Goal: Transaction & Acquisition: Purchase product/service

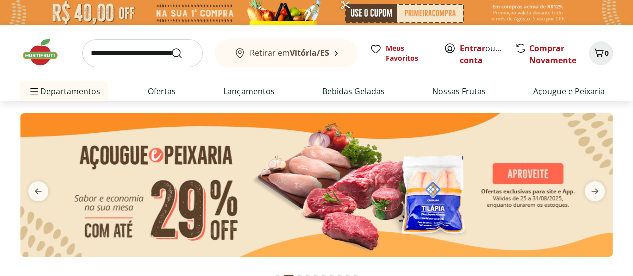
click at [477, 46] on link "Entrar" at bounding box center [473, 48] width 26 height 11
click at [482, 59] on link "Krissia" at bounding box center [473, 60] width 27 height 11
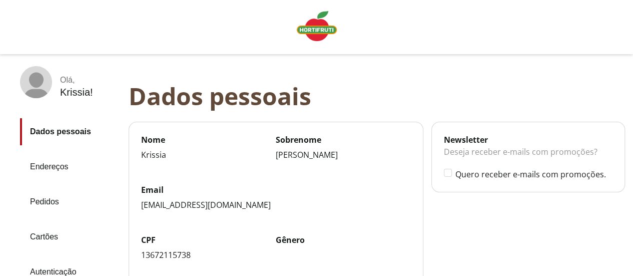
click at [56, 200] on link "Pedidos" at bounding box center [70, 201] width 101 height 27
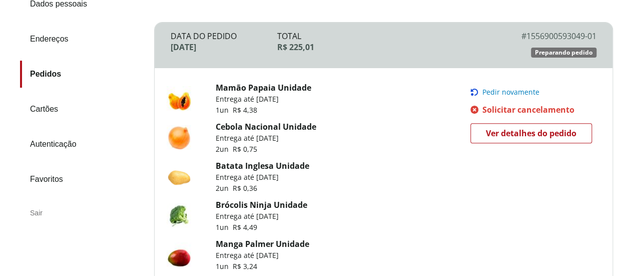
scroll to position [160, 0]
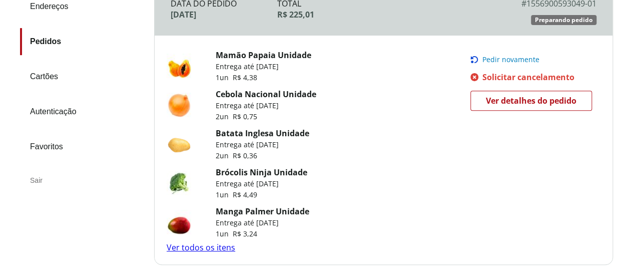
click at [517, 93] on span "Ver detalhes do pedido" at bounding box center [531, 100] width 91 height 15
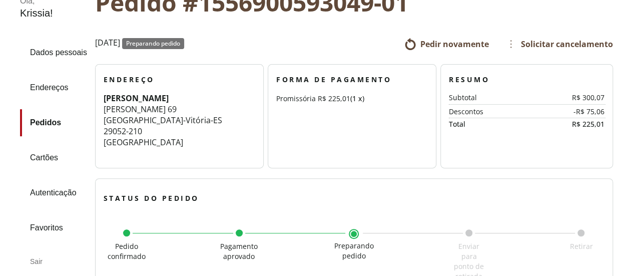
scroll to position [40, 0]
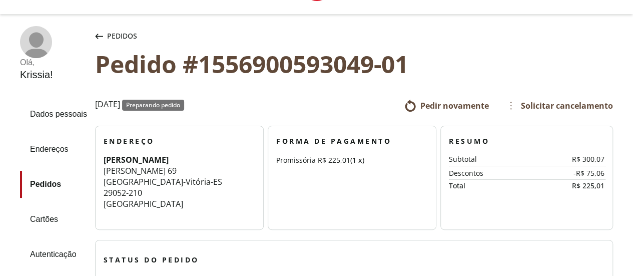
click at [544, 108] on span "Solicitar cancelamento" at bounding box center [559, 106] width 108 height 16
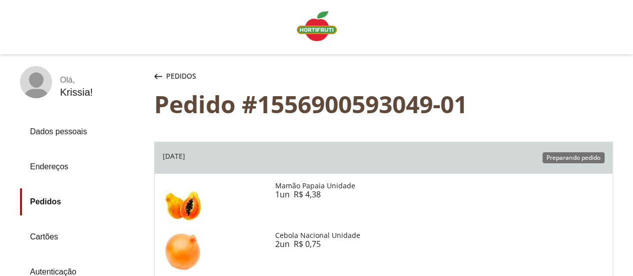
click at [539, 89] on div "Pedidos Pedido #1556900593049-01" at bounding box center [383, 94] width 459 height 56
click at [330, 30] on img "Linha de sessão" at bounding box center [317, 26] width 40 height 30
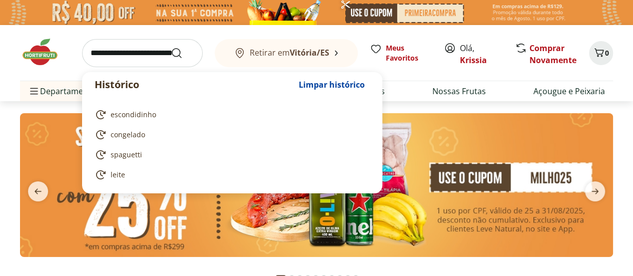
click at [147, 52] on input "search" at bounding box center [142, 53] width 121 height 28
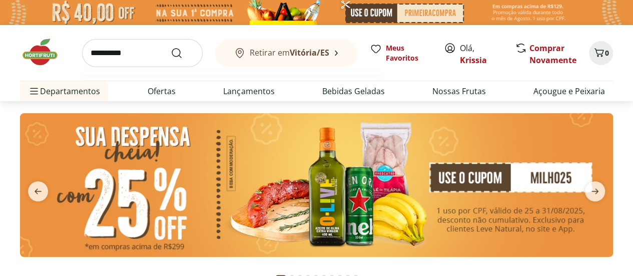
type input "**********"
click at [171, 47] on button "Submit Search" at bounding box center [183, 53] width 24 height 12
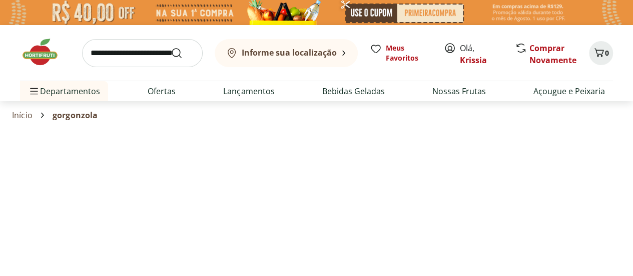
select select "**********"
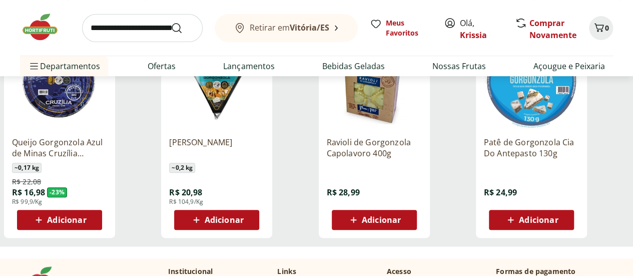
scroll to position [180, 0]
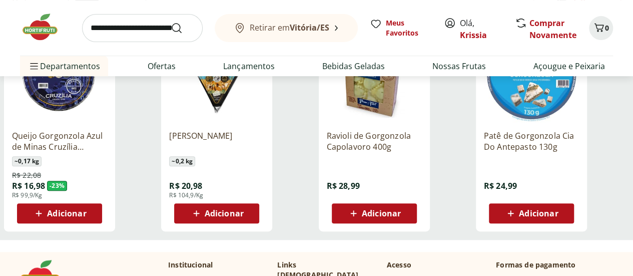
click at [86, 217] on span "Adicionar" at bounding box center [66, 213] width 39 height 8
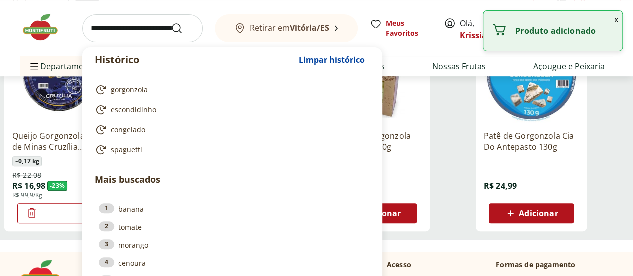
click at [132, 27] on input "search" at bounding box center [142, 28] width 121 height 28
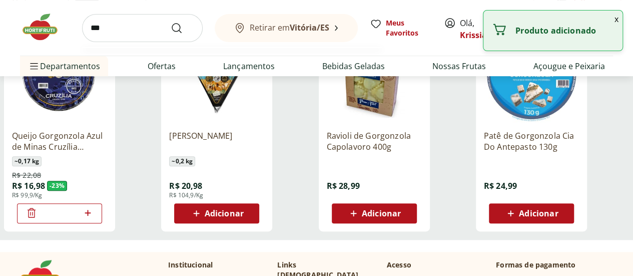
type input "***"
click at [171, 22] on button "Submit Search" at bounding box center [183, 28] width 24 height 12
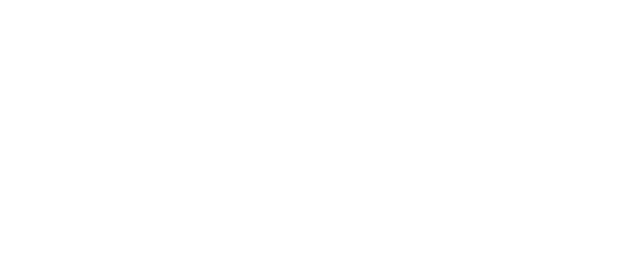
select select "**********"
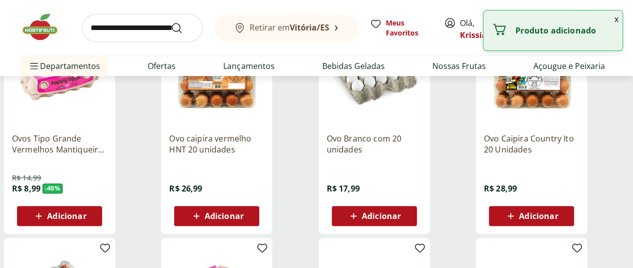
scroll to position [180, 0]
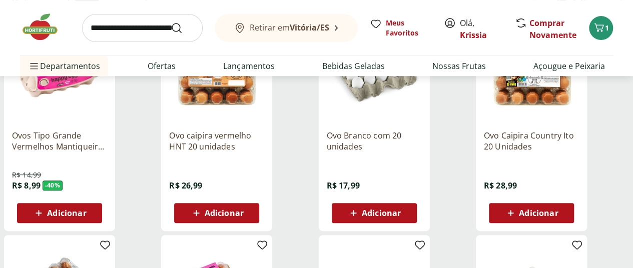
click at [86, 217] on span "Adicionar" at bounding box center [66, 213] width 39 height 8
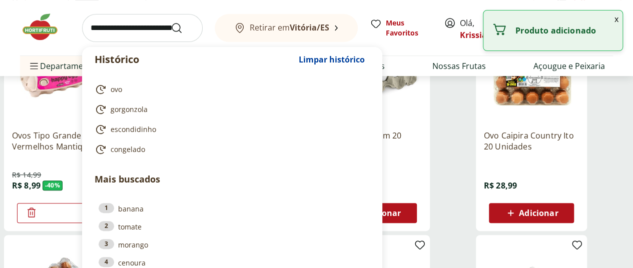
click at [144, 22] on input "search" at bounding box center [142, 28] width 121 height 28
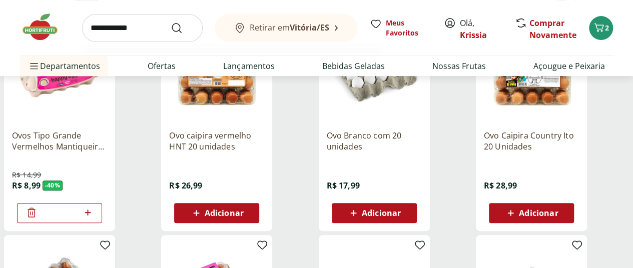
type input "**********"
click at [171, 22] on button "Submit Search" at bounding box center [183, 28] width 24 height 12
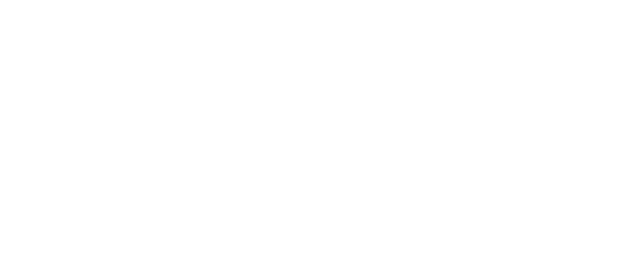
select select "**********"
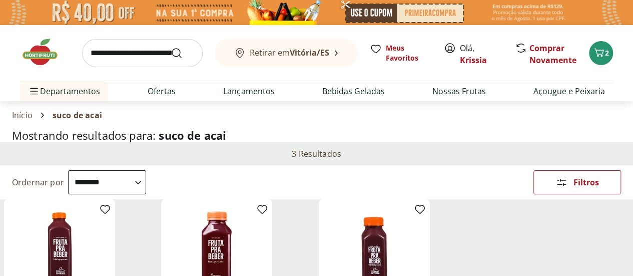
click at [423, 117] on div "Início suco de acai" at bounding box center [316, 115] width 609 height 12
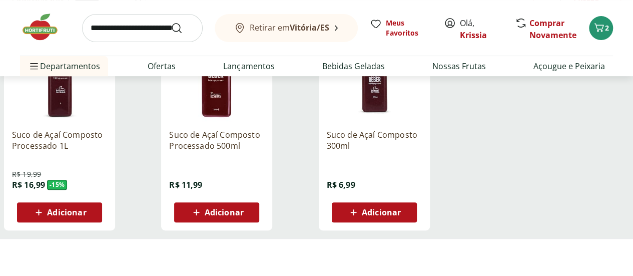
scroll to position [200, 0]
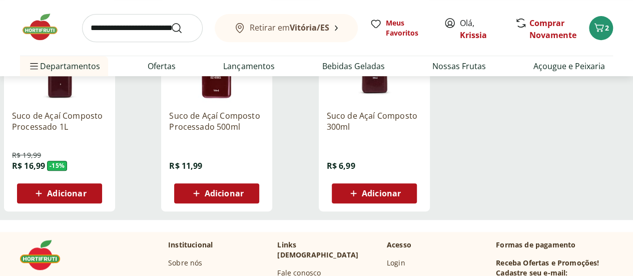
click at [86, 194] on span "Adicionar" at bounding box center [66, 193] width 39 height 8
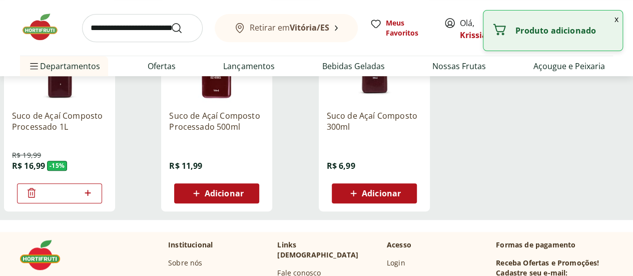
click at [131, 24] on input "search" at bounding box center [142, 28] width 121 height 28
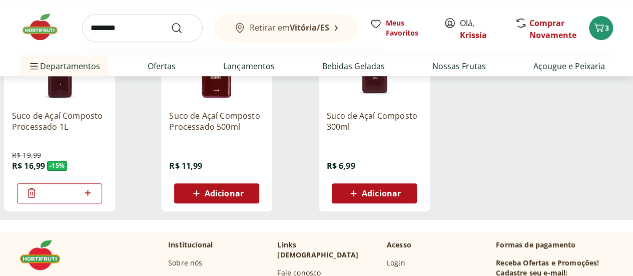
type input "********"
click at [171, 22] on button "Submit Search" at bounding box center [183, 28] width 24 height 12
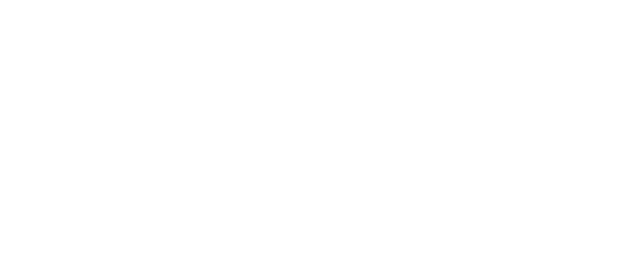
select select "**********"
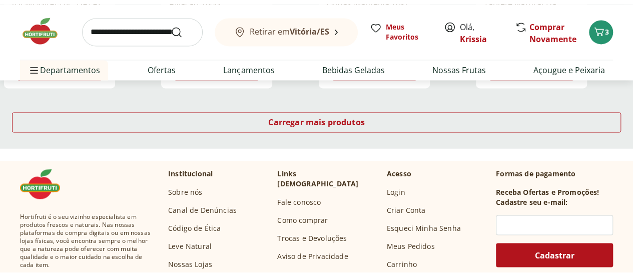
scroll to position [760, 0]
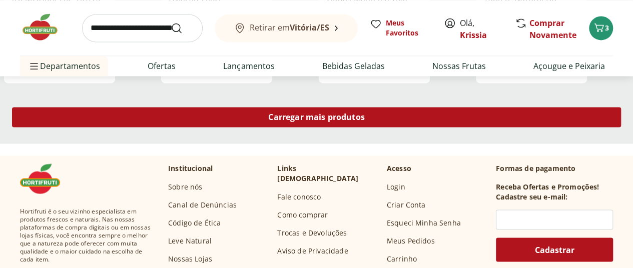
click at [411, 127] on div "Carregar mais produtos" at bounding box center [316, 117] width 609 height 20
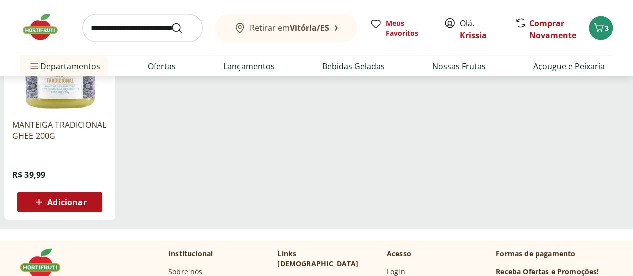
scroll to position [1060, 0]
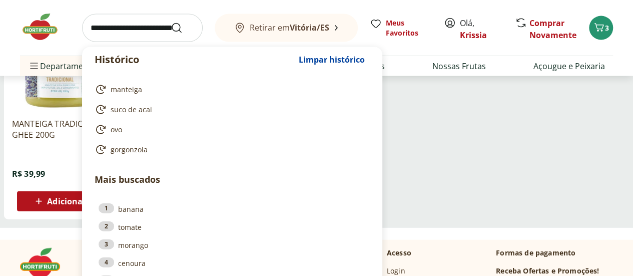
click at [125, 22] on input "search" at bounding box center [142, 28] width 121 height 28
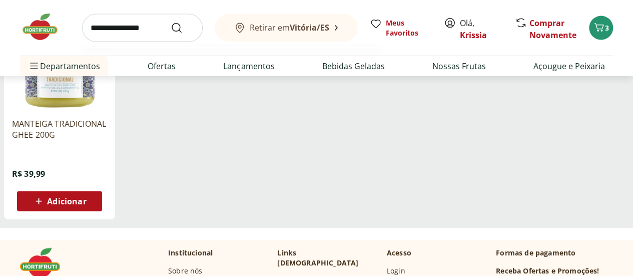
type input "**********"
click at [171, 22] on button "Submit Search" at bounding box center [183, 28] width 24 height 12
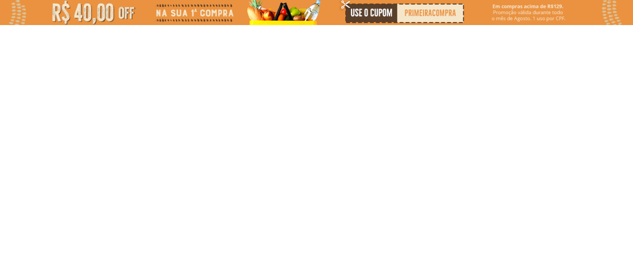
select select "**********"
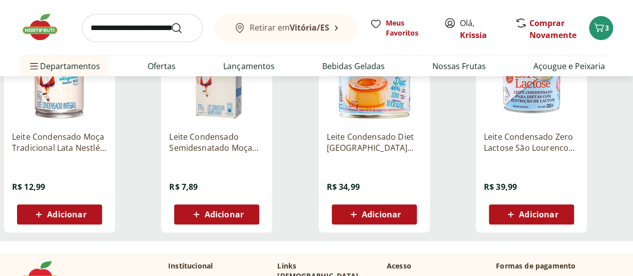
scroll to position [180, 0]
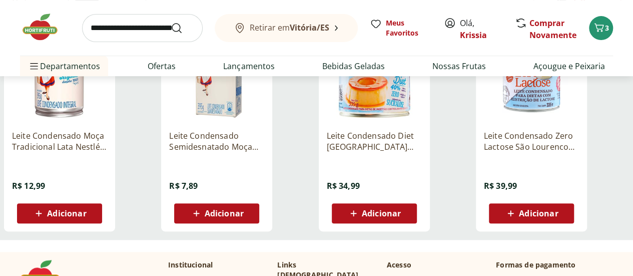
click at [244, 215] on span "Adicionar" at bounding box center [224, 213] width 39 height 8
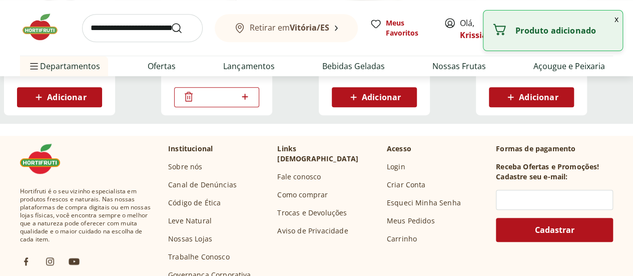
scroll to position [320, 0]
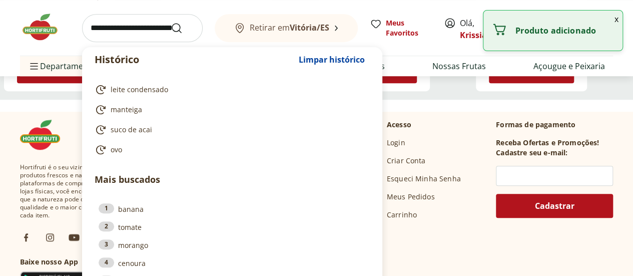
click at [138, 25] on input "search" at bounding box center [142, 28] width 121 height 28
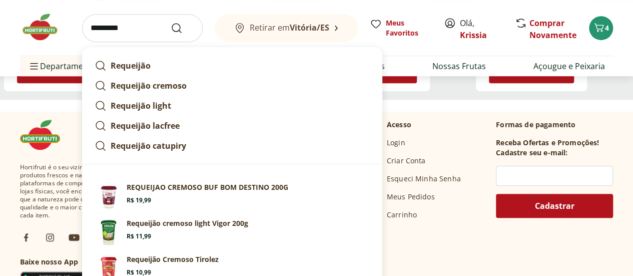
type input "*********"
click at [171, 22] on button "Submit Search" at bounding box center [183, 28] width 24 height 12
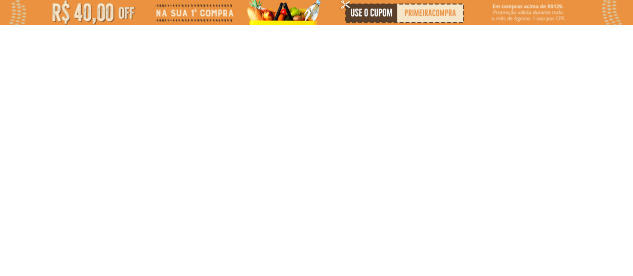
select select "**********"
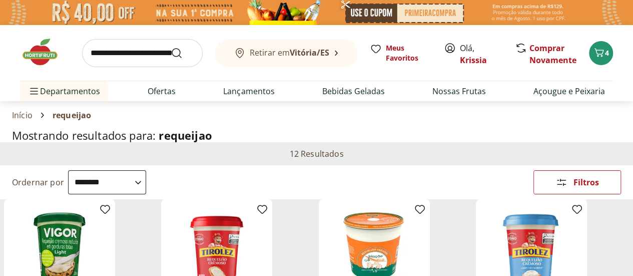
click at [294, 116] on div "Início requeijao" at bounding box center [316, 115] width 609 height 12
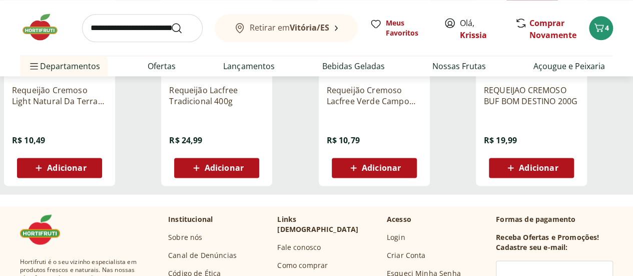
scroll to position [680, 0]
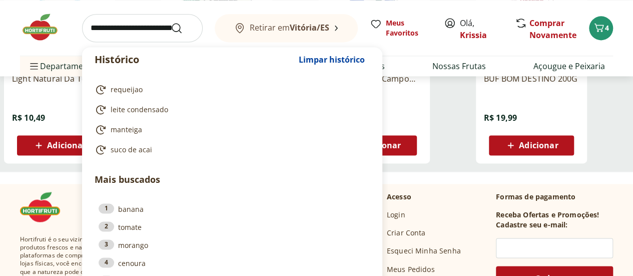
click at [125, 34] on input "search" at bounding box center [142, 28] width 121 height 28
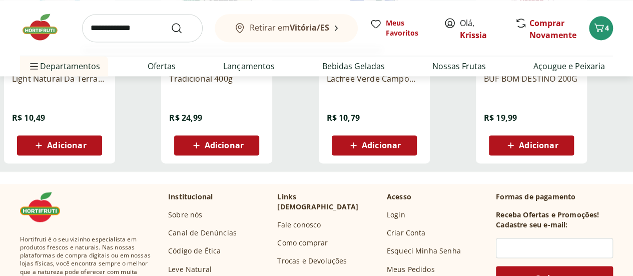
type input "**********"
click at [171, 22] on button "Submit Search" at bounding box center [183, 28] width 24 height 12
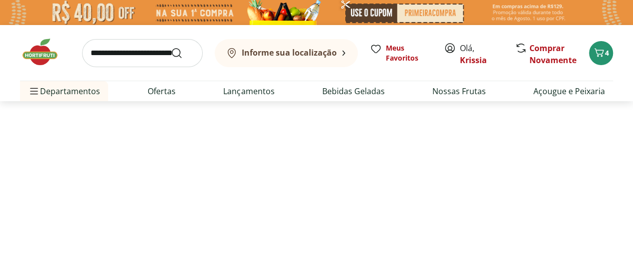
select select "**********"
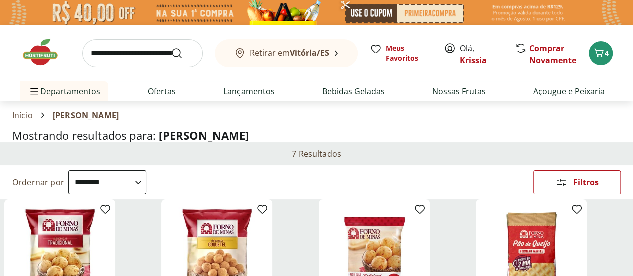
click at [330, 125] on section "Início pao de queijo" at bounding box center [316, 115] width 609 height 28
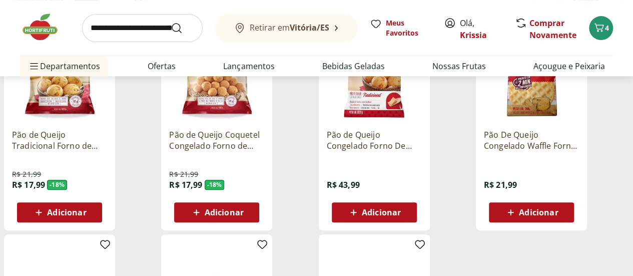
scroll to position [200, 0]
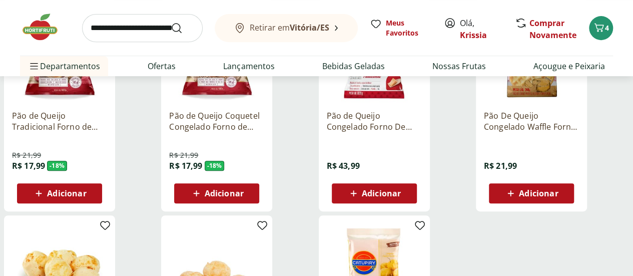
click at [86, 192] on span "Adicionar" at bounding box center [66, 193] width 39 height 8
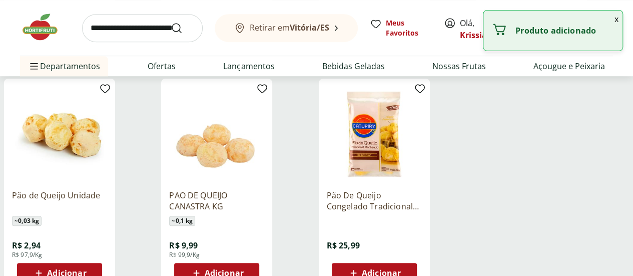
scroll to position [380, 0]
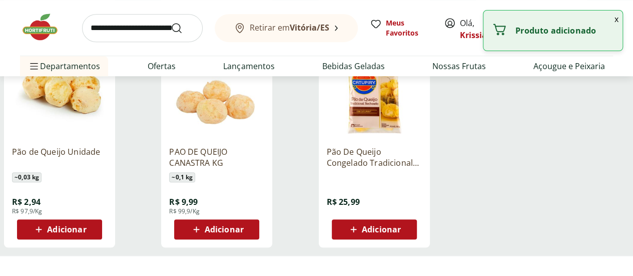
click at [135, 28] on input "search" at bounding box center [142, 28] width 121 height 28
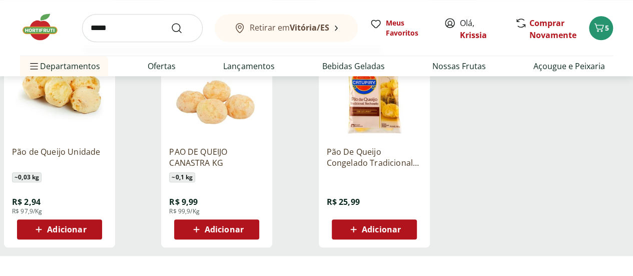
type input "*****"
click at [171, 22] on button "Submit Search" at bounding box center [183, 28] width 24 height 12
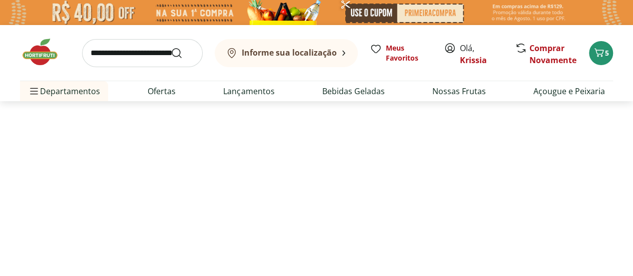
select select "**********"
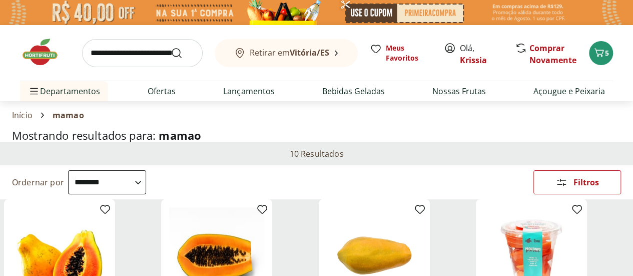
click at [283, 128] on section "Início mamao" at bounding box center [316, 115] width 609 height 28
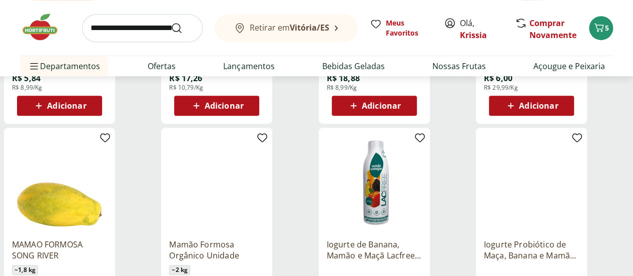
scroll to position [260, 0]
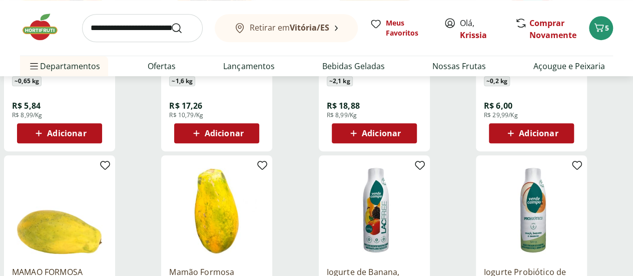
click at [102, 143] on button "Adicionar" at bounding box center [59, 133] width 85 height 20
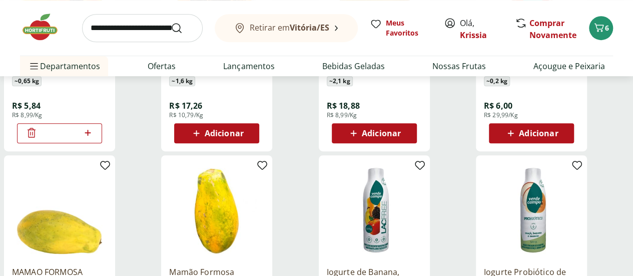
click at [94, 135] on icon at bounding box center [88, 133] width 13 height 12
type input "*"
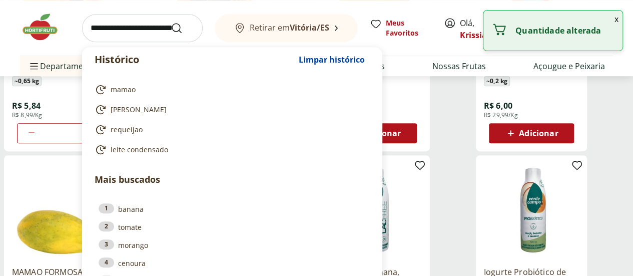
click at [134, 28] on input "search" at bounding box center [142, 28] width 121 height 28
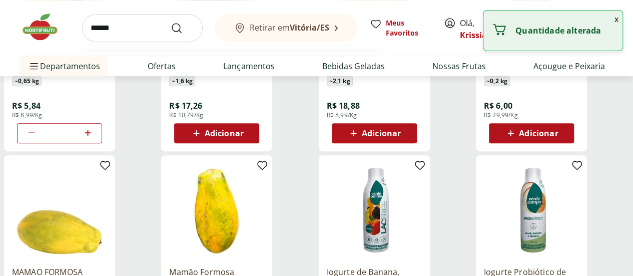
type input "******"
click at [171, 22] on button "Submit Search" at bounding box center [183, 28] width 24 height 12
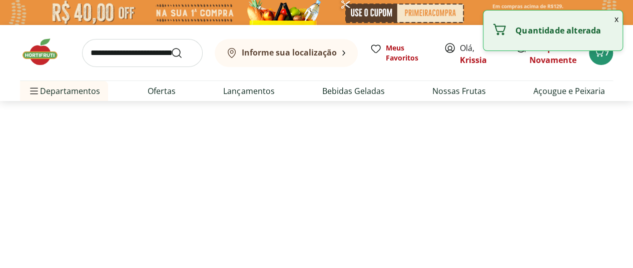
select select "**********"
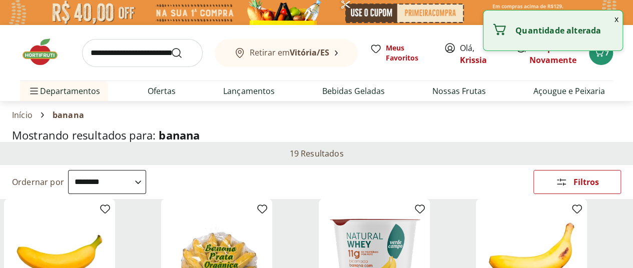
click at [270, 116] on div "Início banana" at bounding box center [316, 115] width 609 height 12
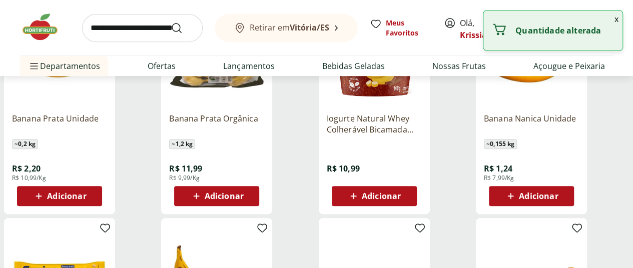
scroll to position [200, 0]
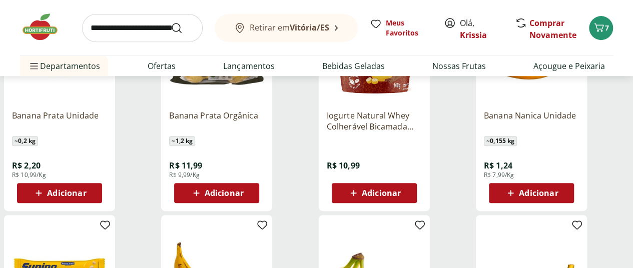
click at [94, 202] on div "Adicionar" at bounding box center [59, 193] width 69 height 18
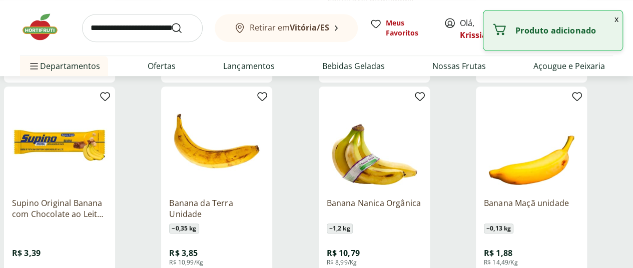
scroll to position [380, 0]
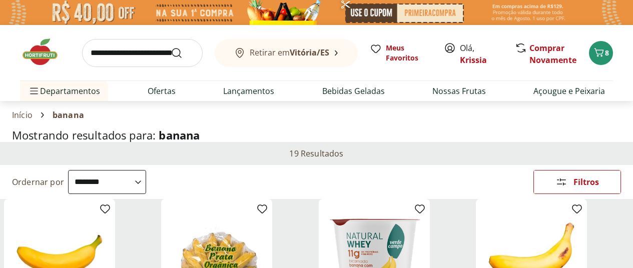
select select "**********"
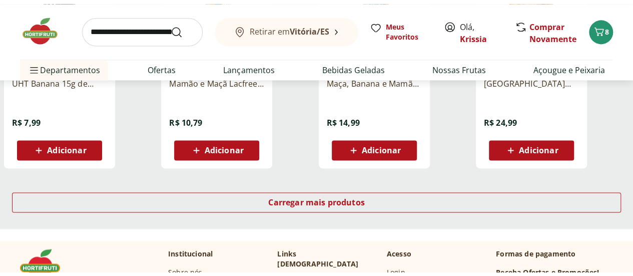
scroll to position [680, 0]
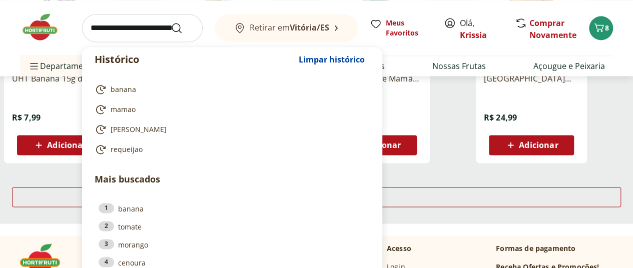
click at [128, 33] on input "search" at bounding box center [142, 28] width 121 height 28
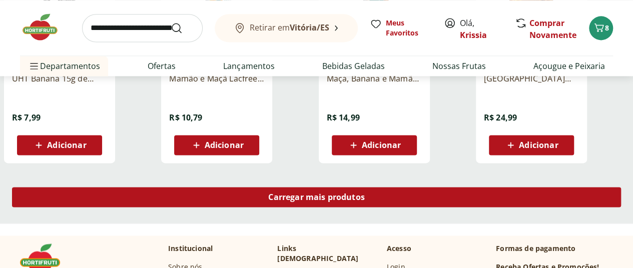
click at [365, 198] on span "Carregar mais produtos" at bounding box center [316, 197] width 97 height 8
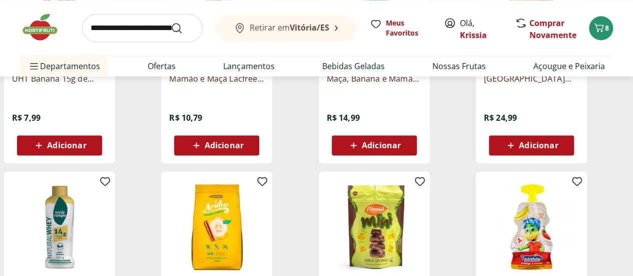
click at [113, 229] on div "**********" at bounding box center [316, 34] width 633 height 1145
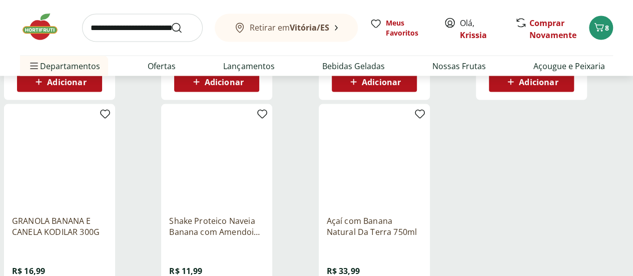
scroll to position [1000, 0]
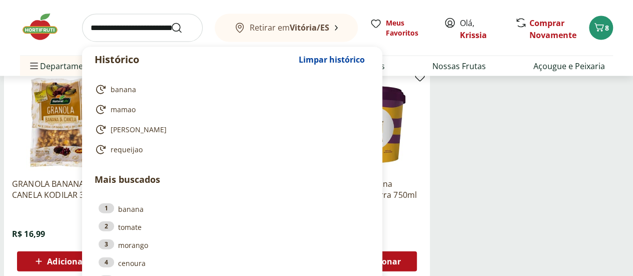
click at [119, 29] on input "search" at bounding box center [142, 28] width 121 height 28
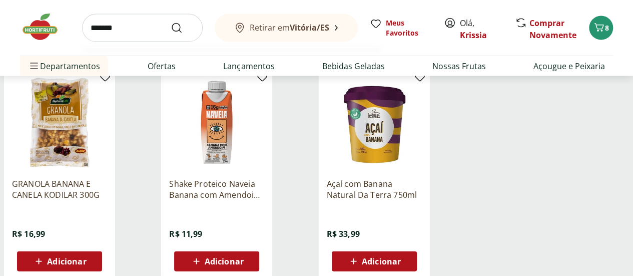
type input "*******"
click at [171, 22] on button "Submit Search" at bounding box center [183, 28] width 24 height 12
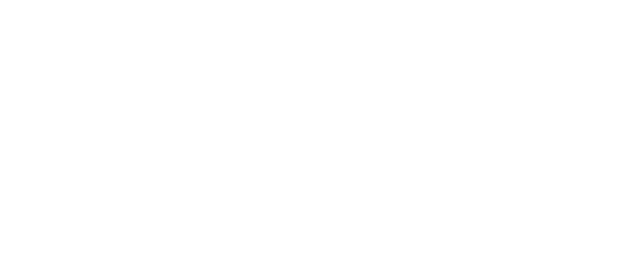
select select "**********"
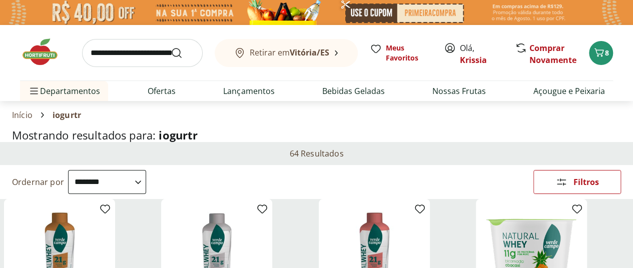
click at [277, 127] on section "Início iogurtr" at bounding box center [316, 115] width 609 height 28
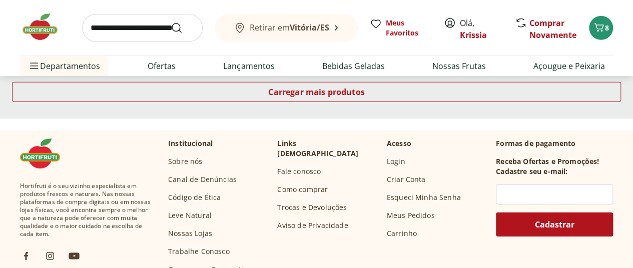
scroll to position [1440, 0]
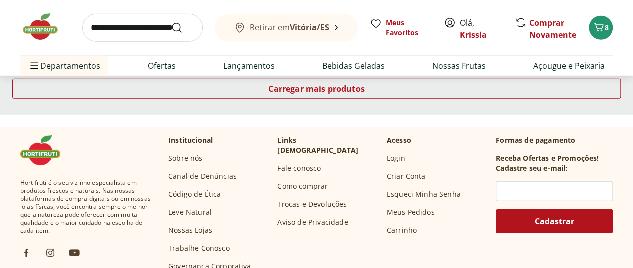
click at [38, 29] on img at bounding box center [45, 27] width 50 height 30
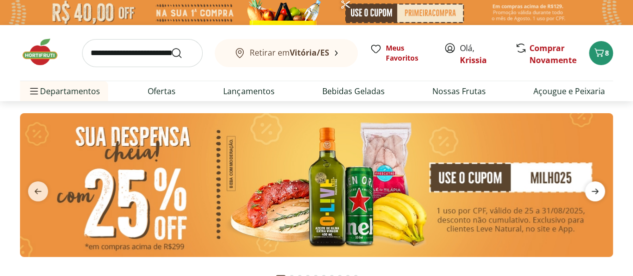
click at [598, 192] on icon "next" at bounding box center [595, 191] width 12 height 12
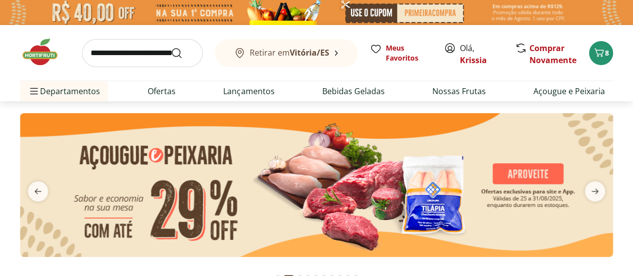
click at [463, 182] on img at bounding box center [316, 185] width 593 height 144
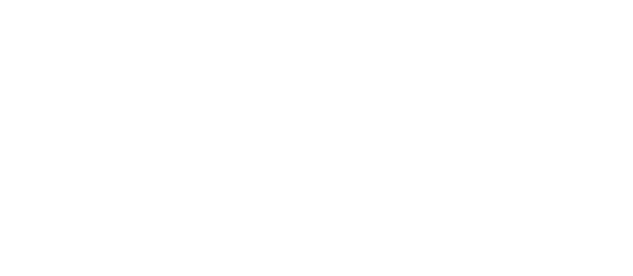
select select "**********"
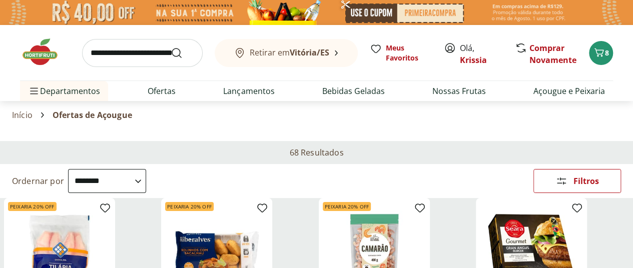
click at [396, 115] on div "Início Ofertas de Açougue" at bounding box center [316, 115] width 609 height 12
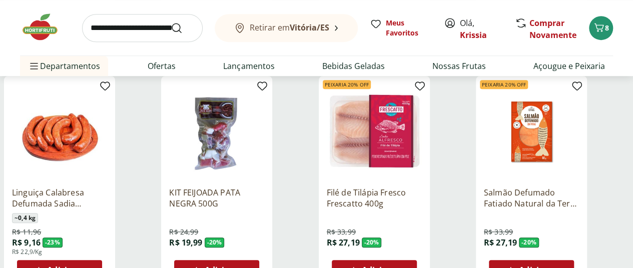
scroll to position [360, 0]
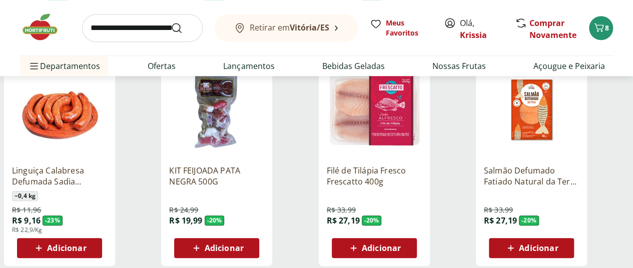
click at [86, 244] on span "Adicionar" at bounding box center [66, 248] width 39 height 8
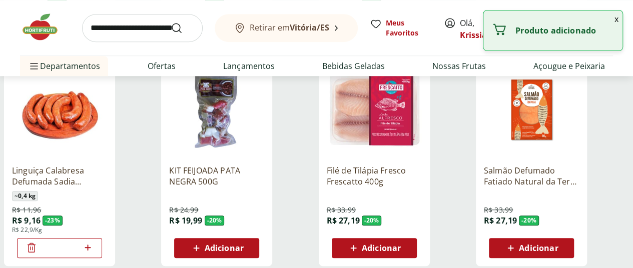
click at [122, 214] on div "**********" at bounding box center [316, 161] width 633 height 761
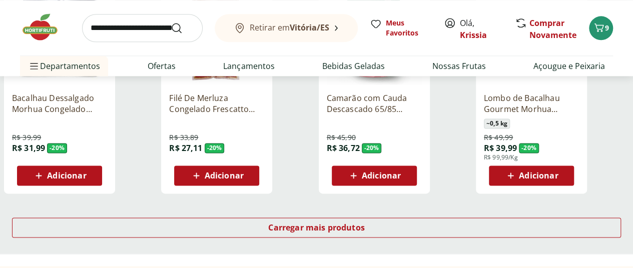
scroll to position [660, 0]
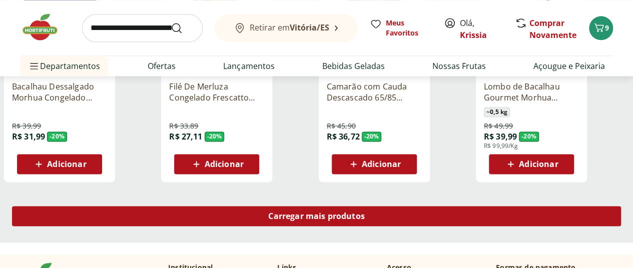
click at [365, 212] on span "Carregar mais produtos" at bounding box center [316, 216] width 97 height 8
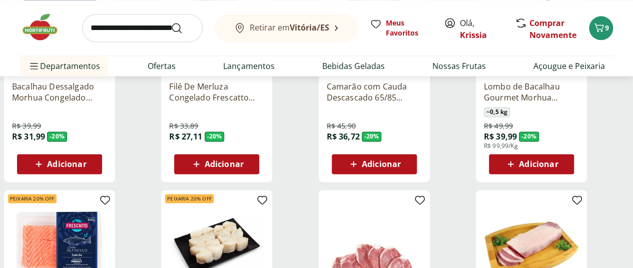
click at [131, 194] on div "**********" at bounding box center [316, 187] width 633 height 1413
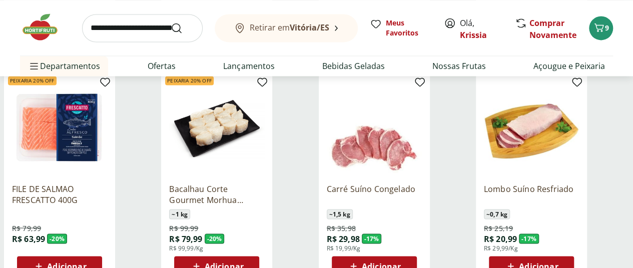
scroll to position [800, 0]
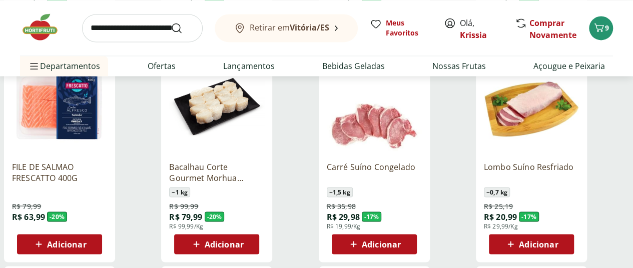
click at [86, 240] on span "Adicionar" at bounding box center [66, 244] width 39 height 8
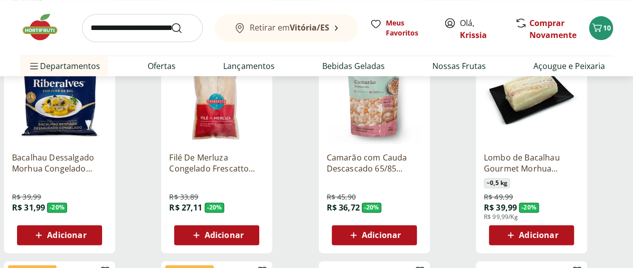
scroll to position [600, 0]
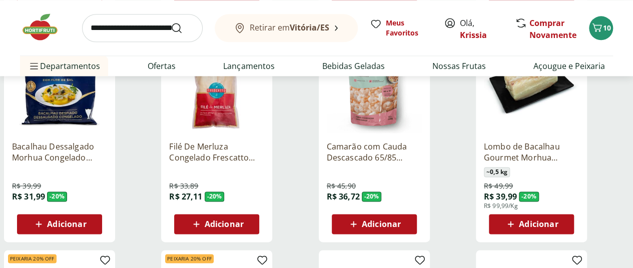
click at [401, 218] on span "Adicionar" at bounding box center [374, 224] width 54 height 12
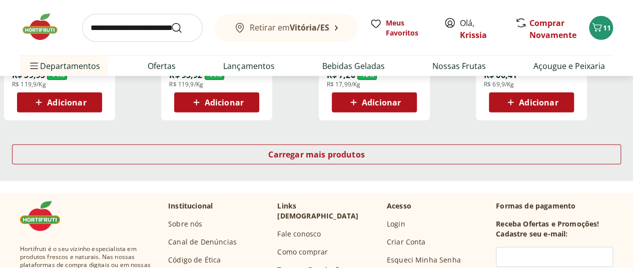
scroll to position [1380, 0]
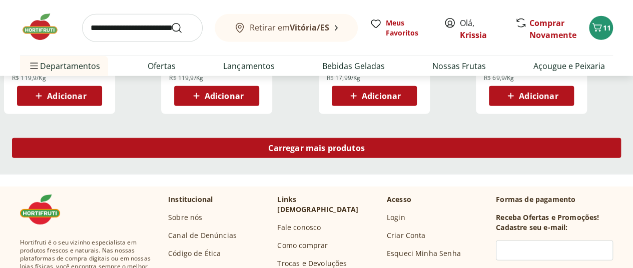
click at [365, 144] on span "Carregar mais produtos" at bounding box center [316, 148] width 97 height 8
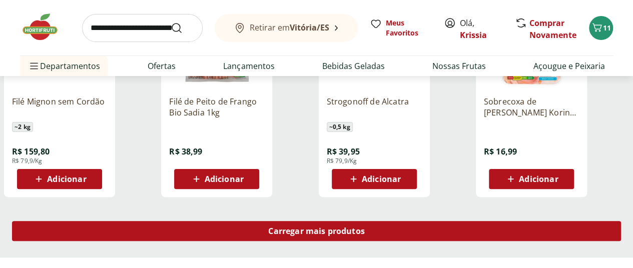
scroll to position [2020, 0]
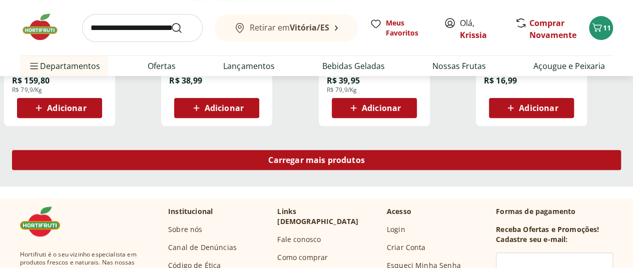
click at [365, 156] on span "Carregar mais produtos" at bounding box center [316, 160] width 97 height 8
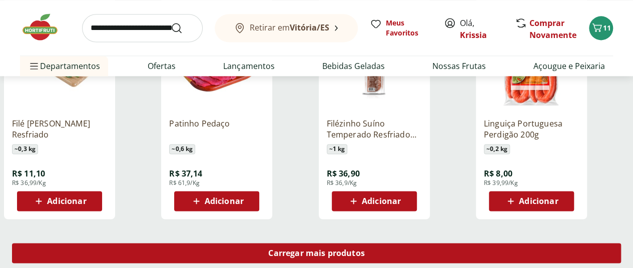
scroll to position [2580, 0]
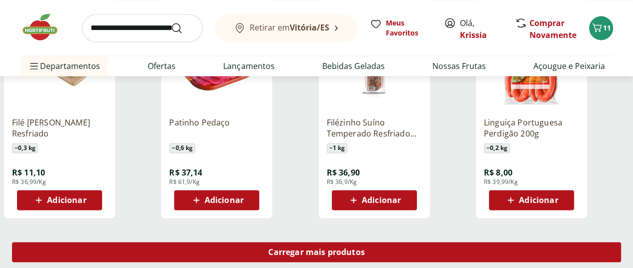
click at [365, 248] on span "Carregar mais produtos" at bounding box center [316, 252] width 97 height 8
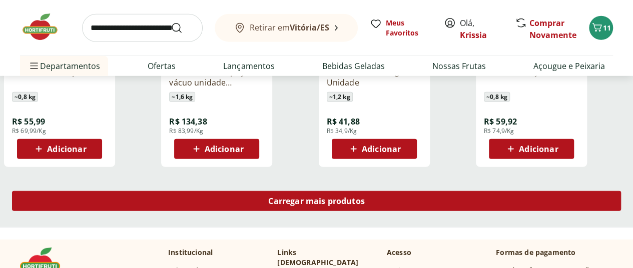
scroll to position [3340, 0]
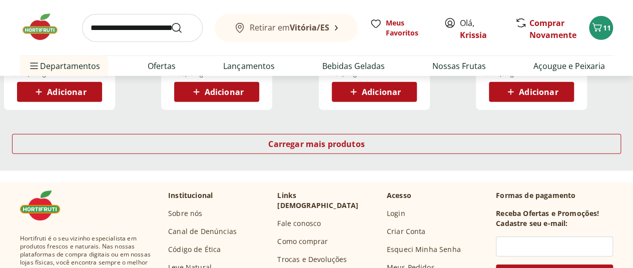
click at [37, 33] on img at bounding box center [45, 27] width 50 height 30
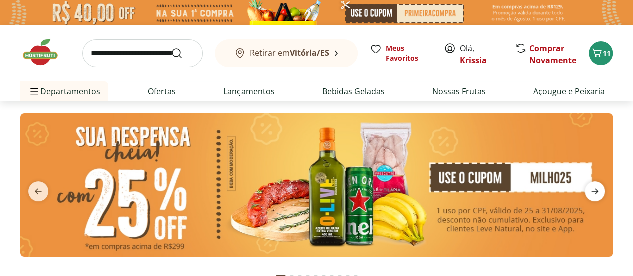
click at [591, 195] on icon "next" at bounding box center [595, 191] width 12 height 12
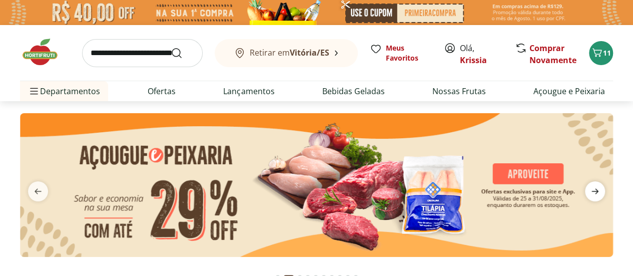
click at [591, 195] on icon "next" at bounding box center [595, 191] width 12 height 12
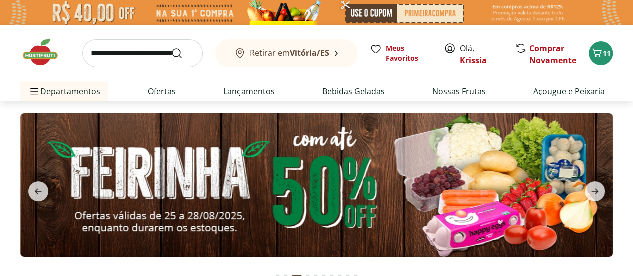
click at [482, 193] on img at bounding box center [316, 185] width 593 height 144
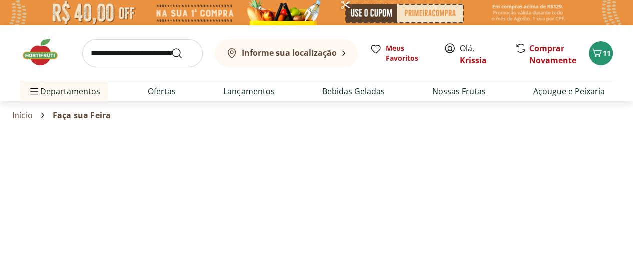
select select "**********"
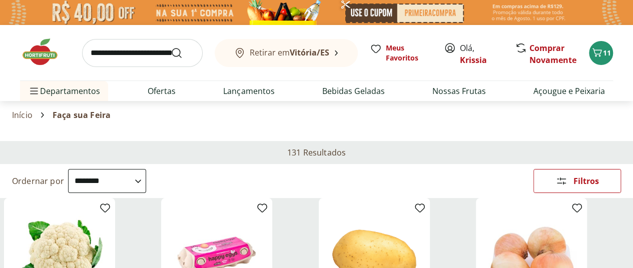
click at [403, 124] on section "Início Faça sua Feira" at bounding box center [316, 115] width 609 height 28
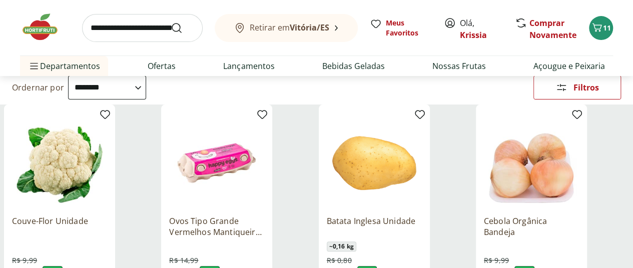
scroll to position [120, 0]
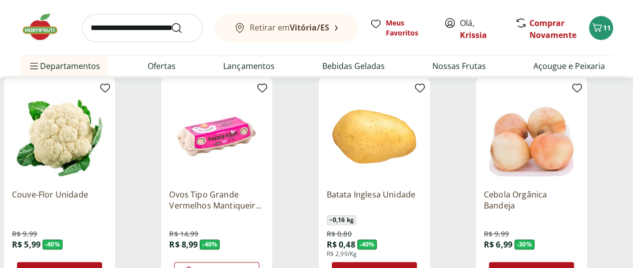
click at [86, 268] on span "Adicionar" at bounding box center [66, 272] width 39 height 8
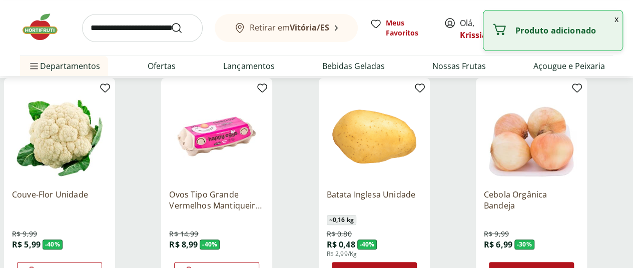
click at [409, 263] on div "Adicionar" at bounding box center [374, 272] width 69 height 18
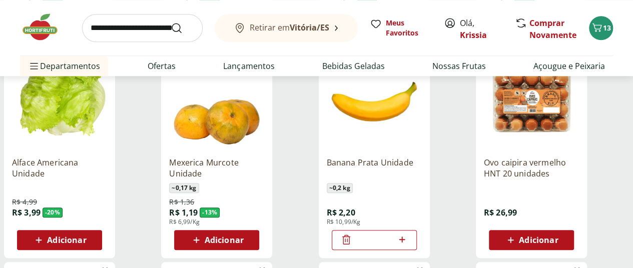
scroll to position [380, 0]
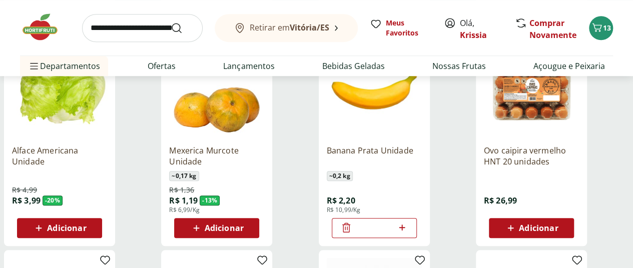
click at [86, 224] on span "Adicionar" at bounding box center [66, 228] width 39 height 8
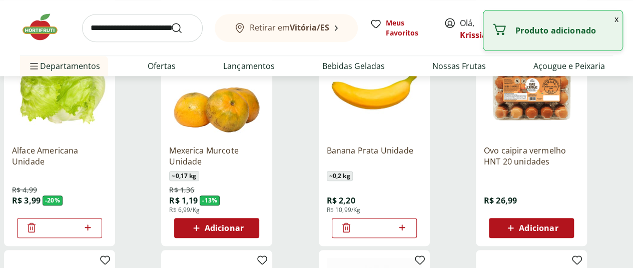
click at [112, 189] on div "**********" at bounding box center [316, 141] width 633 height 761
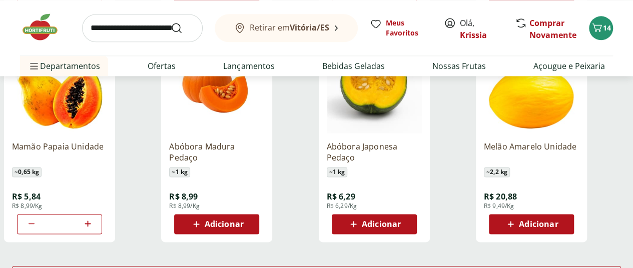
scroll to position [620, 0]
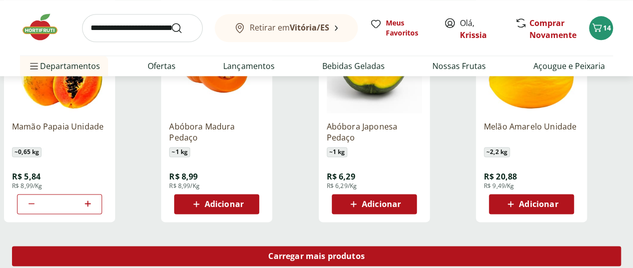
click at [365, 252] on span "Carregar mais produtos" at bounding box center [316, 256] width 97 height 8
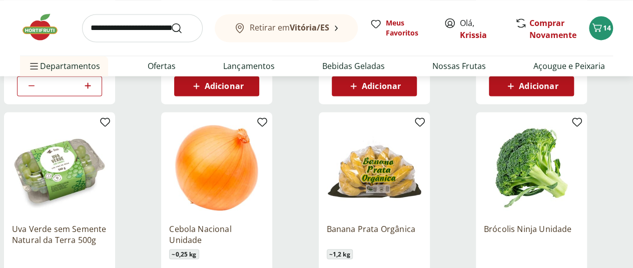
scroll to position [780, 0]
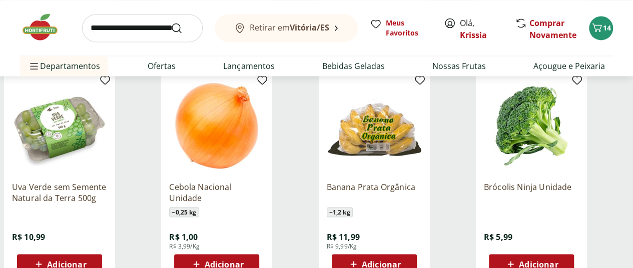
click at [251, 255] on div "Adicionar" at bounding box center [216, 264] width 69 height 18
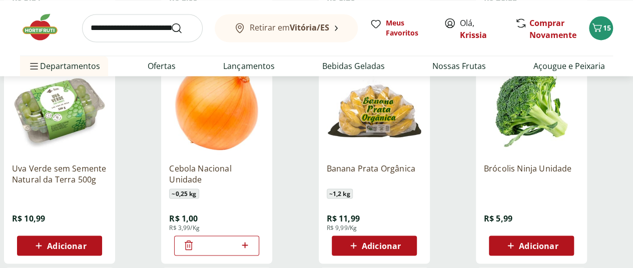
scroll to position [800, 0]
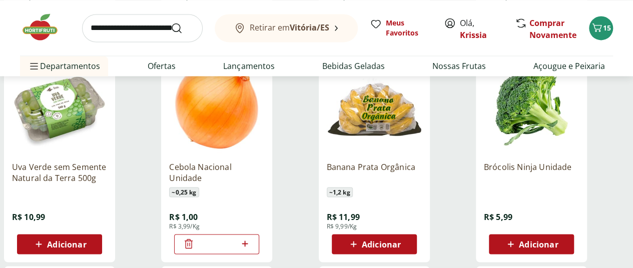
click at [566, 235] on div "Adicionar" at bounding box center [531, 244] width 69 height 18
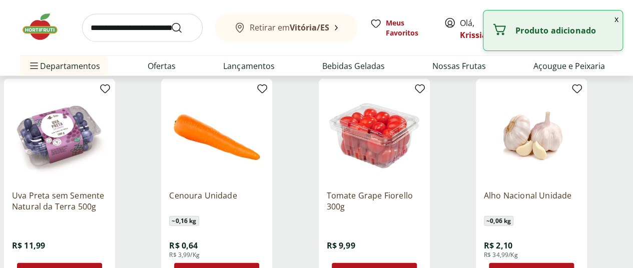
scroll to position [1000, 0]
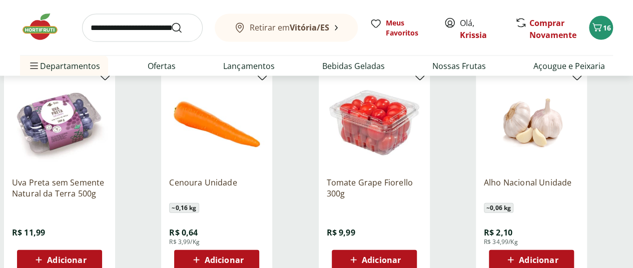
click at [244, 256] on span "Adicionar" at bounding box center [224, 260] width 39 height 8
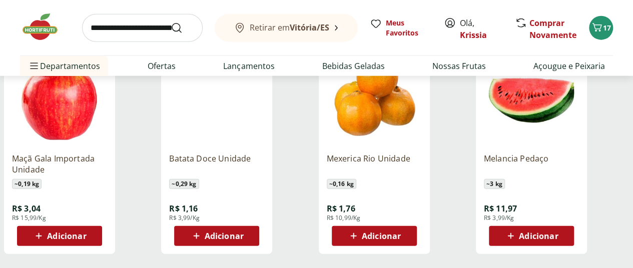
scroll to position [1320, 0]
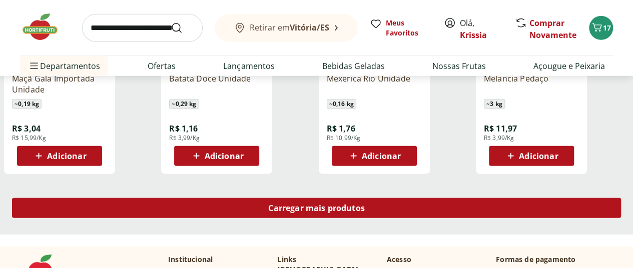
click at [422, 198] on div "Carregar mais produtos" at bounding box center [316, 208] width 609 height 20
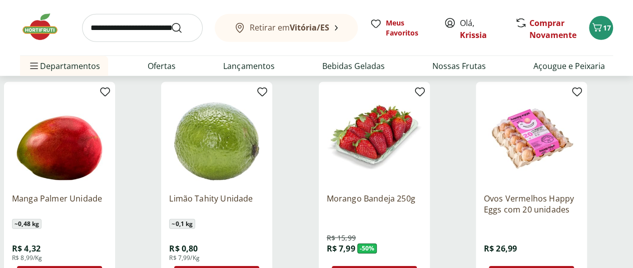
scroll to position [1440, 0]
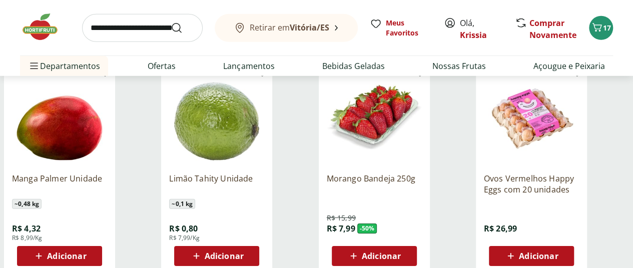
click at [86, 252] on span "Adicionar" at bounding box center [66, 256] width 39 height 8
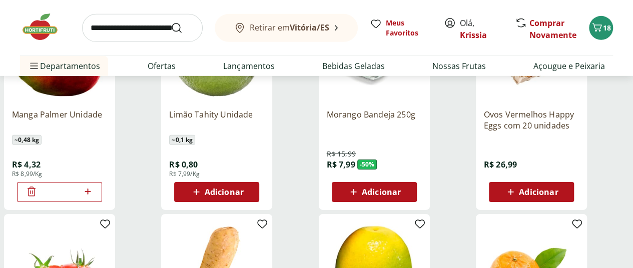
scroll to position [1480, 0]
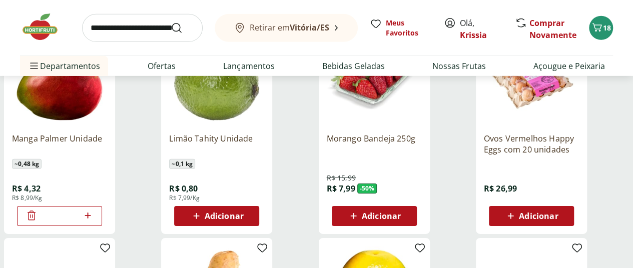
click at [401, 212] on span "Adicionar" at bounding box center [381, 216] width 39 height 8
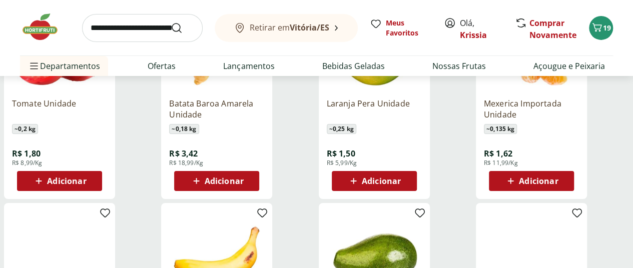
scroll to position [1680, 0]
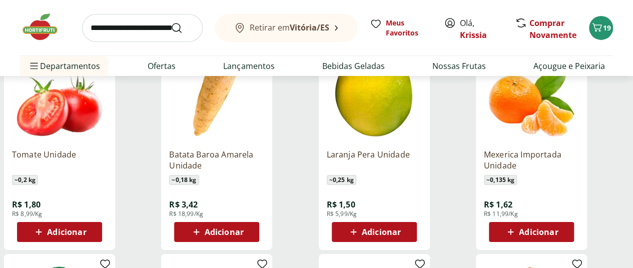
click at [86, 228] on span "Adicionar" at bounding box center [66, 232] width 39 height 8
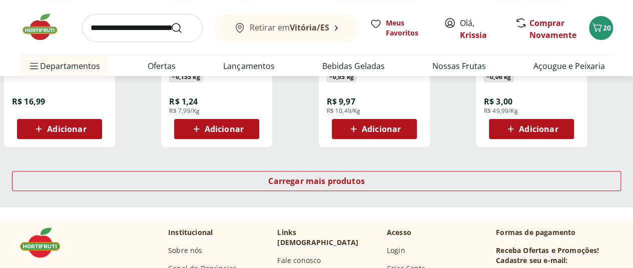
scroll to position [2000, 0]
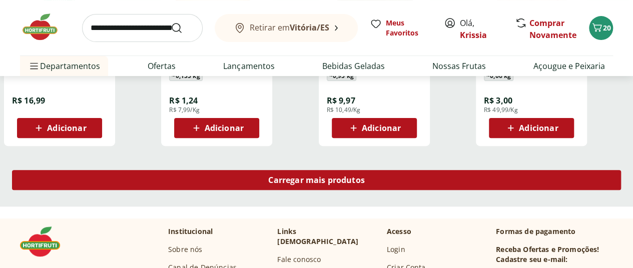
click at [365, 176] on span "Carregar mais produtos" at bounding box center [316, 180] width 97 height 8
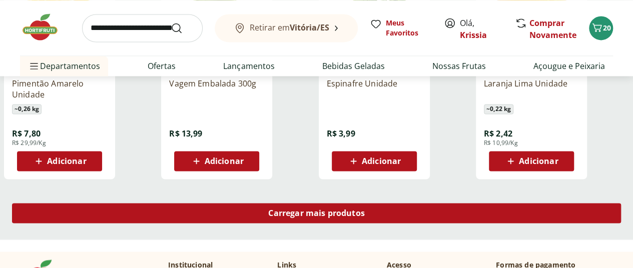
scroll to position [2620, 0]
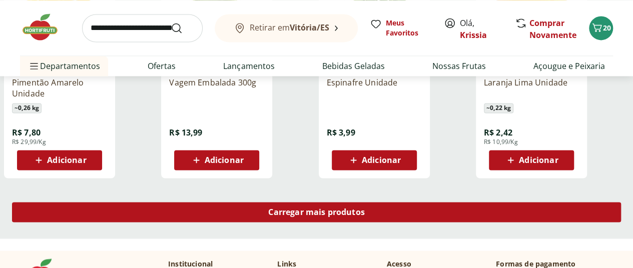
click at [365, 208] on span "Carregar mais produtos" at bounding box center [316, 212] width 97 height 8
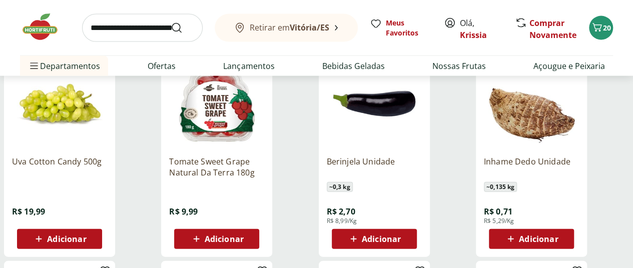
scroll to position [3000, 0]
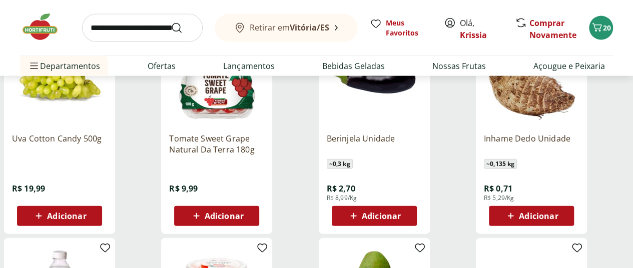
click at [558, 210] on span "Adicionar" at bounding box center [531, 216] width 54 height 12
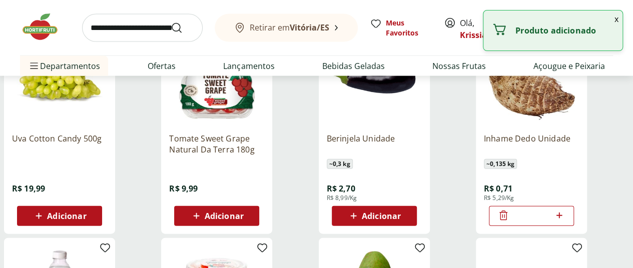
click at [565, 210] on icon at bounding box center [559, 216] width 13 height 12
type input "*"
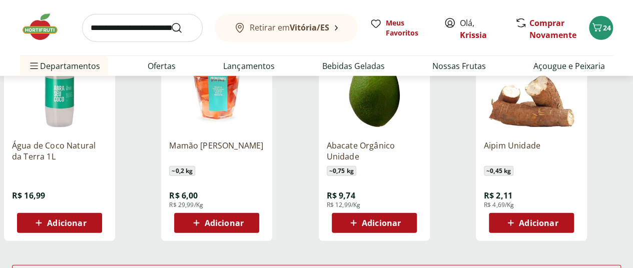
scroll to position [3320, 0]
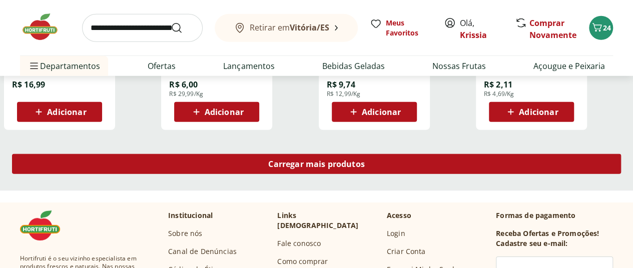
click at [365, 160] on span "Carregar mais produtos" at bounding box center [316, 164] width 97 height 8
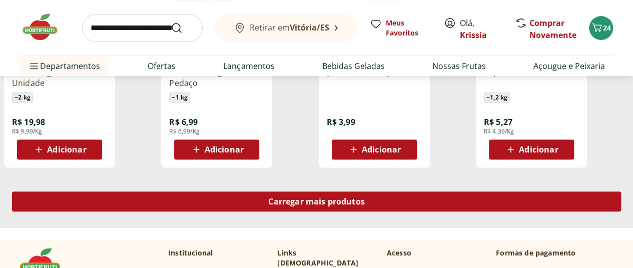
scroll to position [3941, 0]
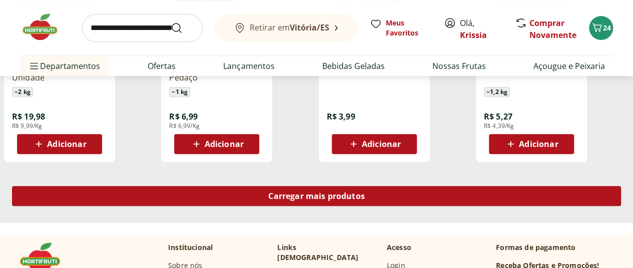
click at [365, 192] on span "Carregar mais produtos" at bounding box center [316, 196] width 97 height 8
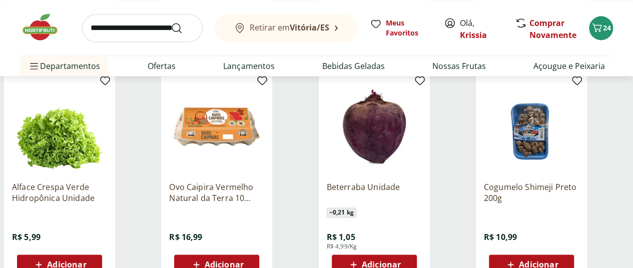
scroll to position [4481, 0]
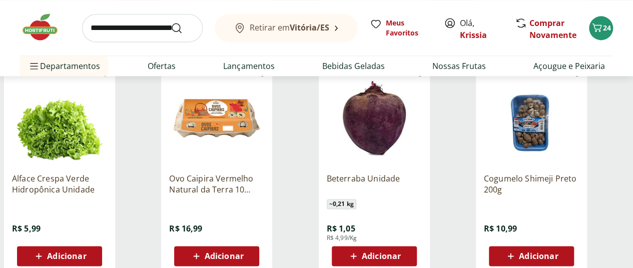
click at [401, 252] on span "Adicionar" at bounding box center [381, 256] width 39 height 8
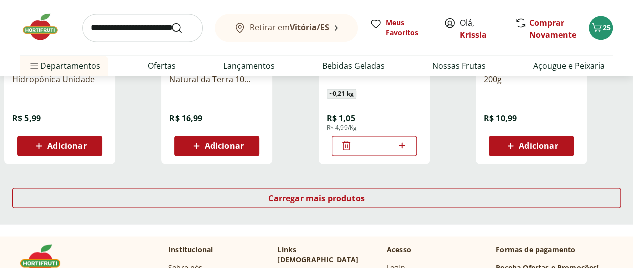
scroll to position [4601, 0]
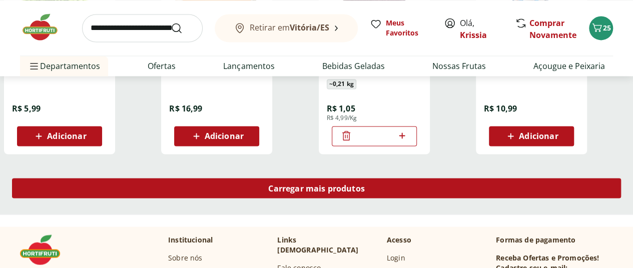
click at [365, 184] on span "Carregar mais produtos" at bounding box center [316, 188] width 97 height 8
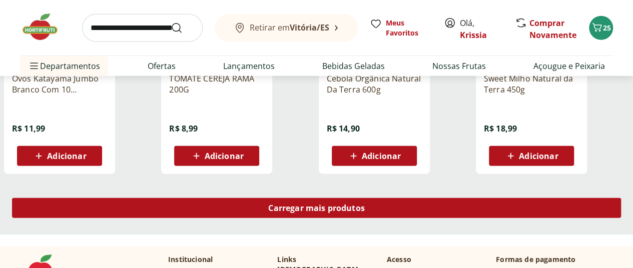
scroll to position [5241, 0]
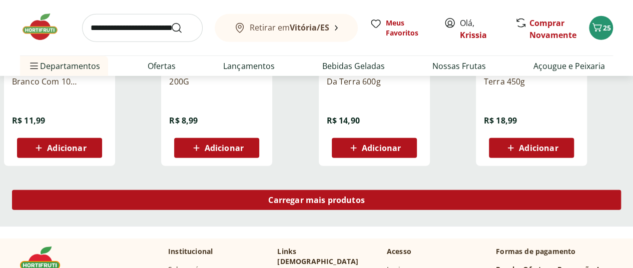
click at [365, 196] on span "Carregar mais produtos" at bounding box center [316, 200] width 97 height 8
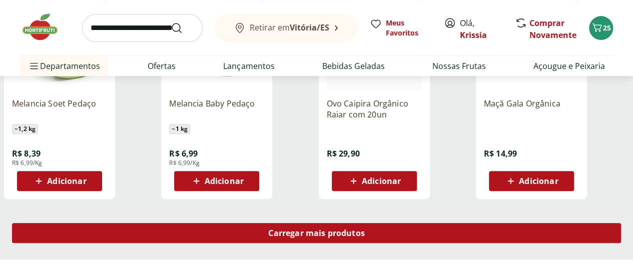
scroll to position [5861, 0]
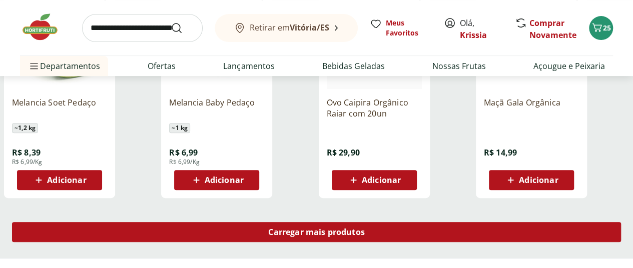
click at [365, 228] on span "Carregar mais produtos" at bounding box center [316, 232] width 97 height 8
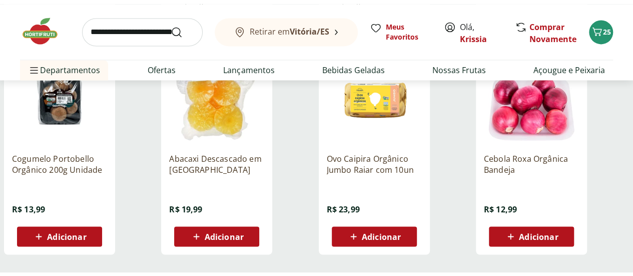
scroll to position [6521, 0]
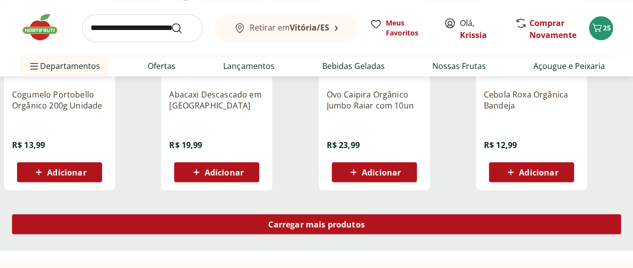
click at [365, 220] on span "Carregar mais produtos" at bounding box center [316, 224] width 97 height 8
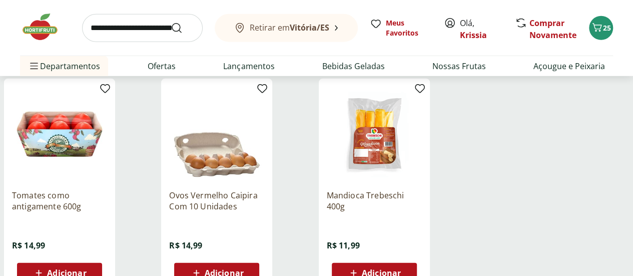
scroll to position [7081, 0]
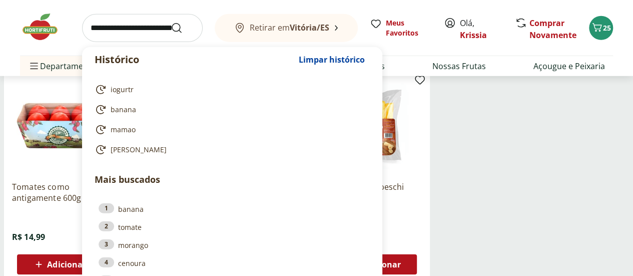
click at [116, 30] on input "search" at bounding box center [142, 28] width 121 height 28
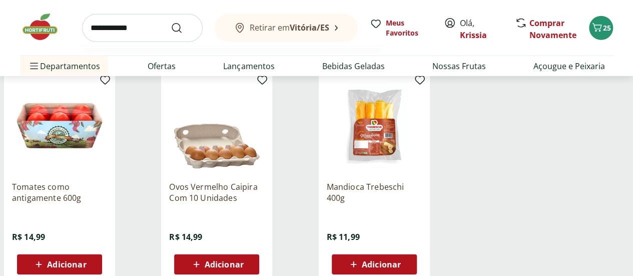
type input "**********"
click at [171, 22] on button "Submit Search" at bounding box center [183, 28] width 24 height 12
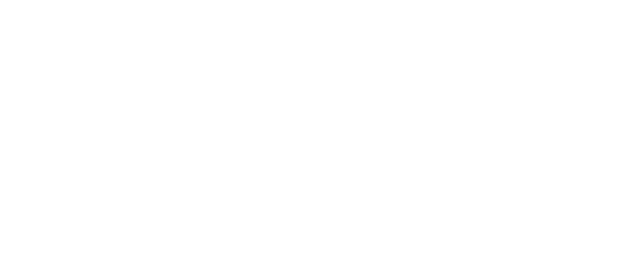
select select "**********"
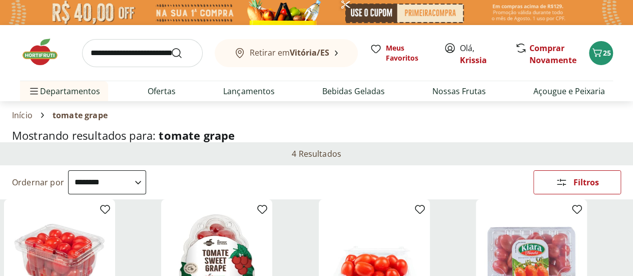
click at [397, 112] on div "Início tomate grape" at bounding box center [316, 115] width 609 height 12
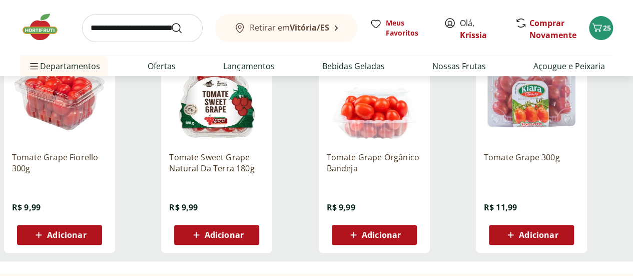
scroll to position [160, 0]
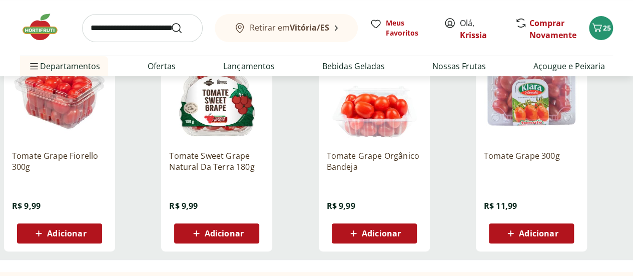
click at [409, 242] on div "Adicionar" at bounding box center [374, 233] width 69 height 18
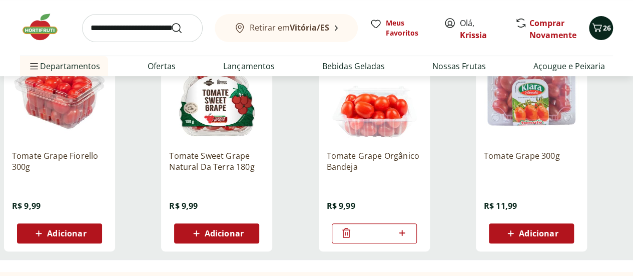
click at [596, 36] on button "26" at bounding box center [601, 28] width 24 height 24
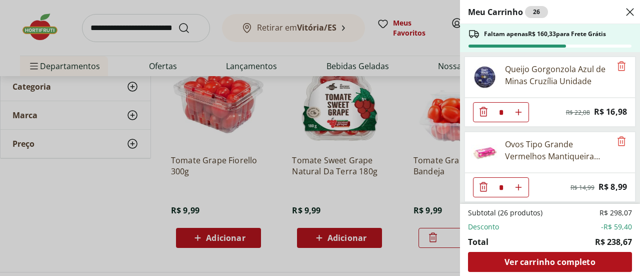
click at [42, 32] on div "Meu Carrinho 26 Faltam apenas R$ 160,33 para Frete Grátis Queijo Gorgonzola Azu…" at bounding box center [320, 138] width 640 height 276
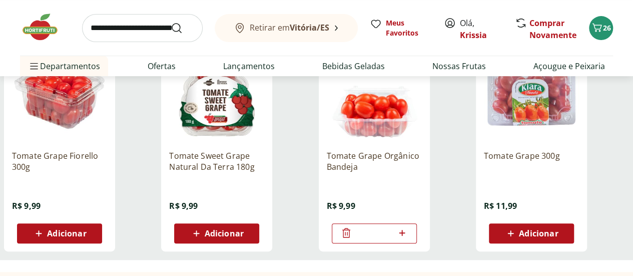
click at [41, 24] on img at bounding box center [45, 27] width 50 height 30
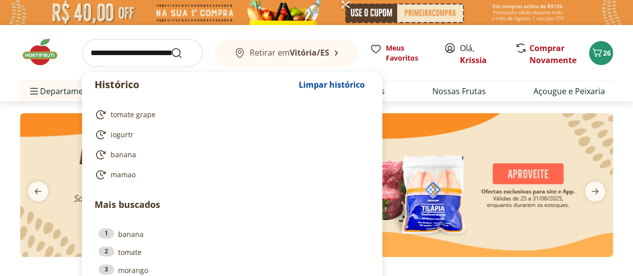
click at [146, 62] on input "search" at bounding box center [142, 53] width 121 height 28
type input "*"
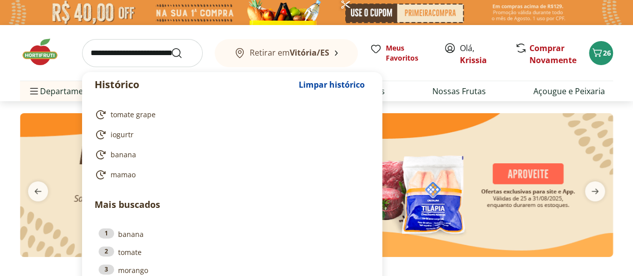
type input "*"
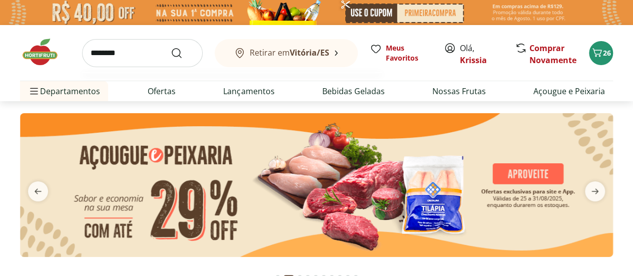
type input "********"
click at [171, 47] on button "Submit Search" at bounding box center [183, 53] width 24 height 12
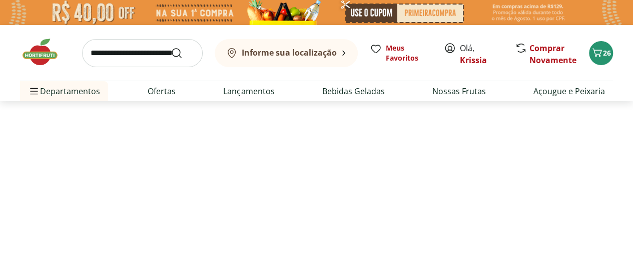
select select "**********"
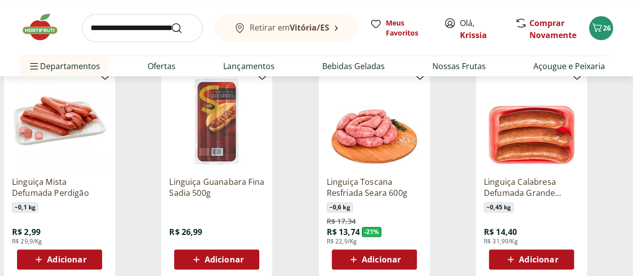
scroll to position [380, 0]
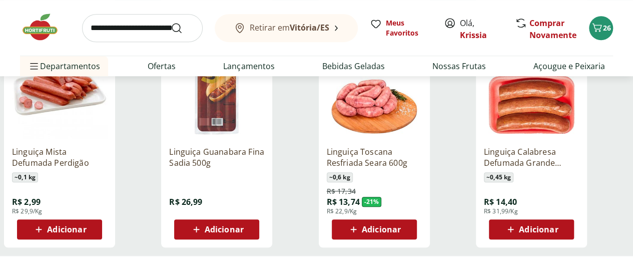
click at [401, 233] on span "Adicionar" at bounding box center [381, 229] width 39 height 8
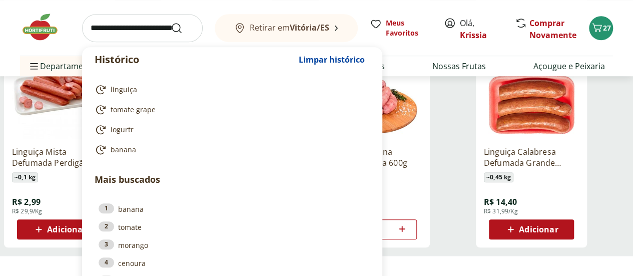
click at [129, 30] on input "search" at bounding box center [142, 28] width 121 height 28
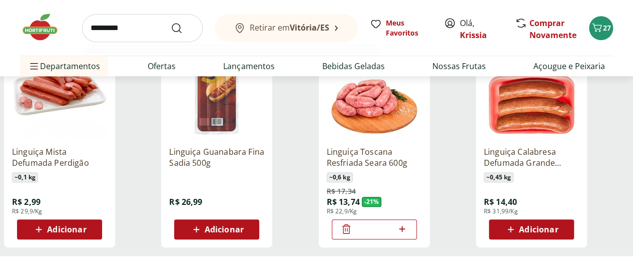
type input "*********"
click at [171, 22] on button "Submit Search" at bounding box center [183, 28] width 24 height 12
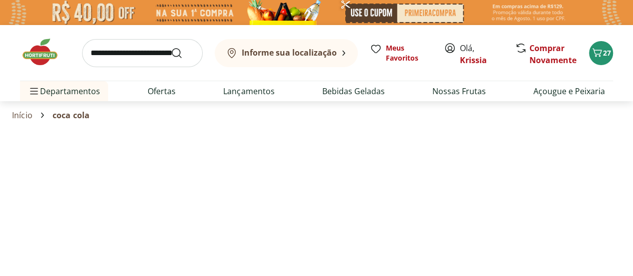
select select "**********"
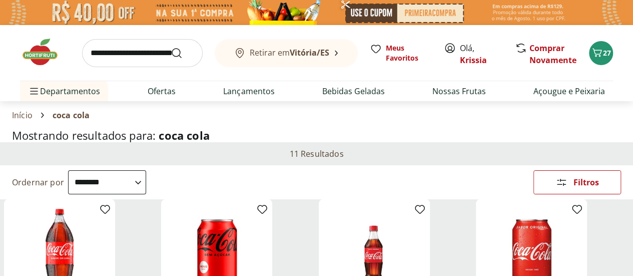
click at [400, 127] on section "Início coca cola" at bounding box center [316, 115] width 609 height 28
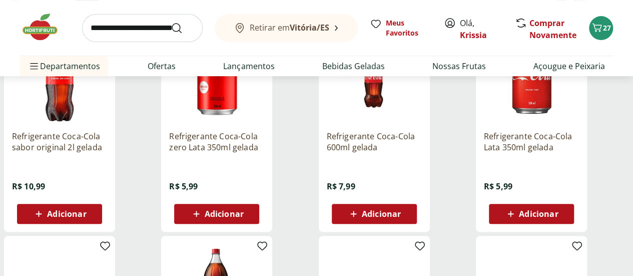
scroll to position [180, 0]
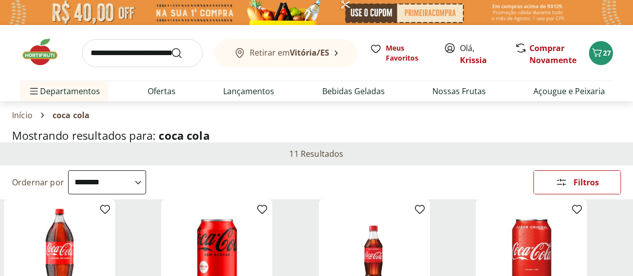
select select "**********"
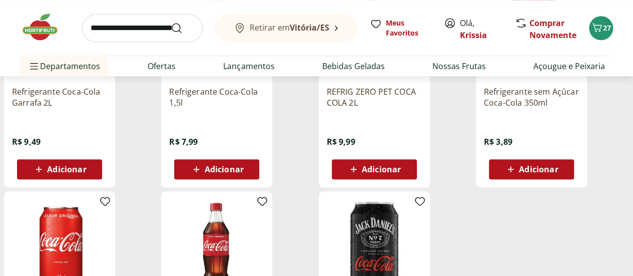
scroll to position [420, 0]
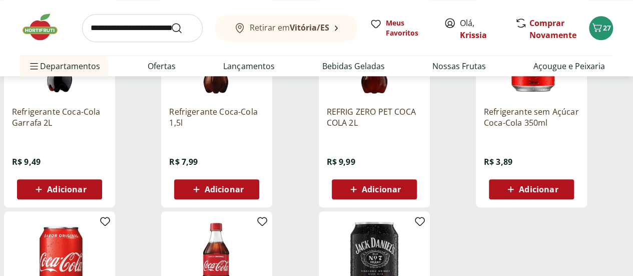
click at [244, 192] on span "Adicionar" at bounding box center [224, 189] width 39 height 8
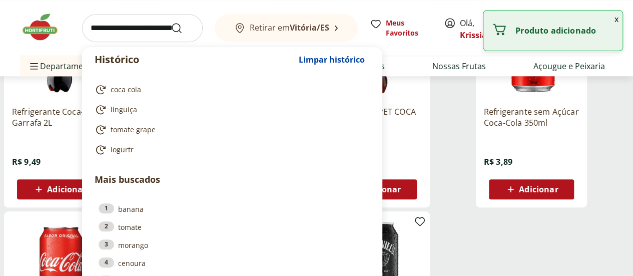
click at [112, 29] on input "search" at bounding box center [142, 28] width 121 height 28
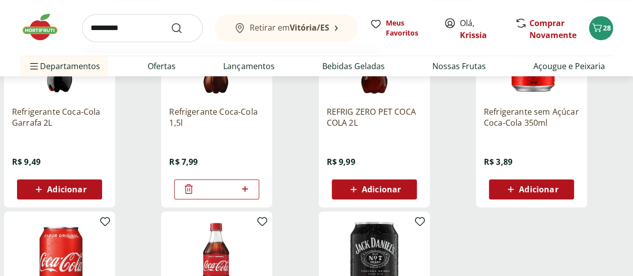
type input "*********"
click at [171, 22] on button "Submit Search" at bounding box center [183, 28] width 24 height 12
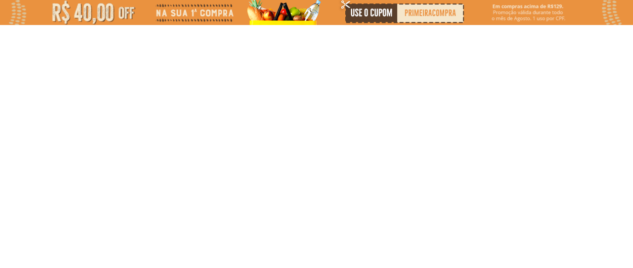
select select "**********"
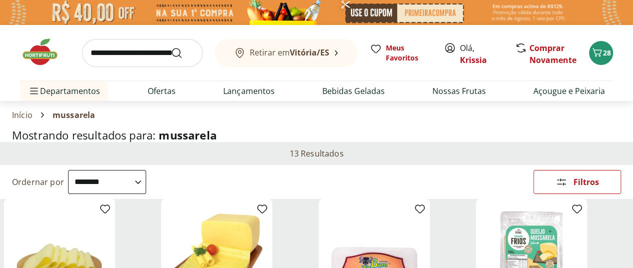
click at [398, 123] on section "Início mussarela" at bounding box center [316, 115] width 609 height 28
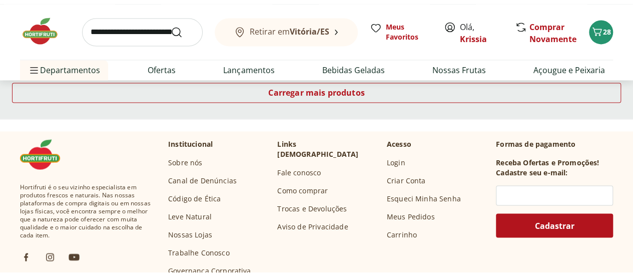
scroll to position [800, 0]
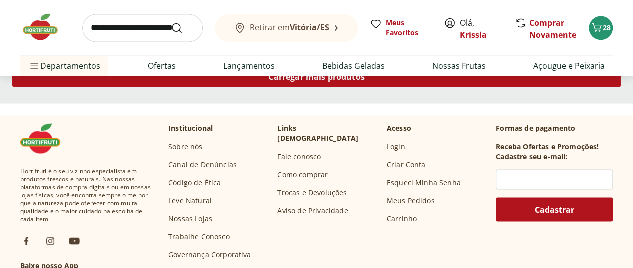
click at [365, 81] on span "Carregar mais produtos" at bounding box center [316, 77] width 97 height 8
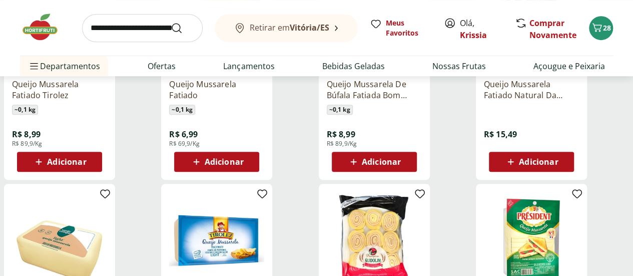
scroll to position [240, 0]
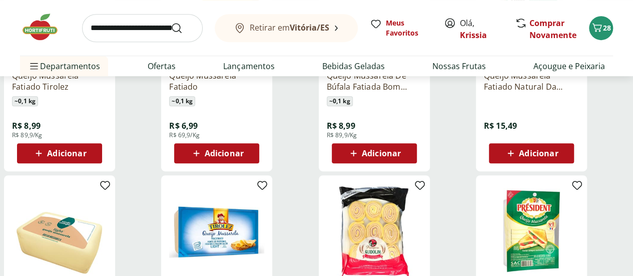
click at [244, 157] on span "Adicionar" at bounding box center [224, 153] width 39 height 8
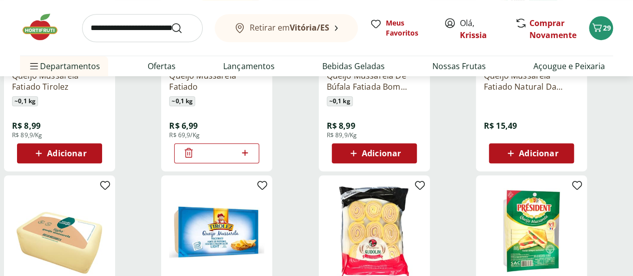
click at [137, 33] on input "search" at bounding box center [142, 28] width 121 height 28
type input "********"
click at [171, 22] on button "Submit Search" at bounding box center [183, 28] width 24 height 12
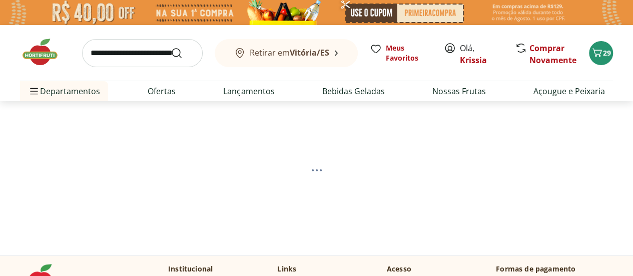
select select "**********"
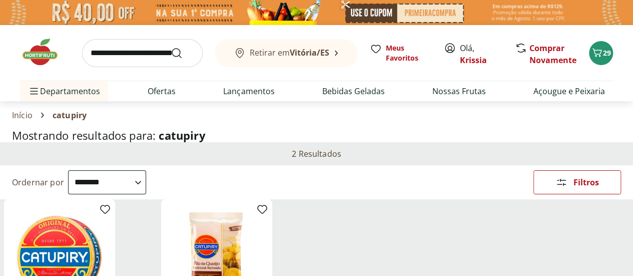
click at [291, 125] on section "Início catupiry" at bounding box center [316, 115] width 609 height 28
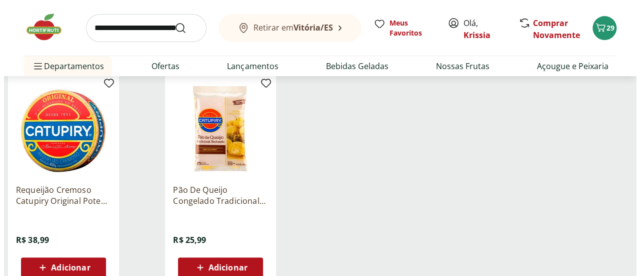
scroll to position [140, 0]
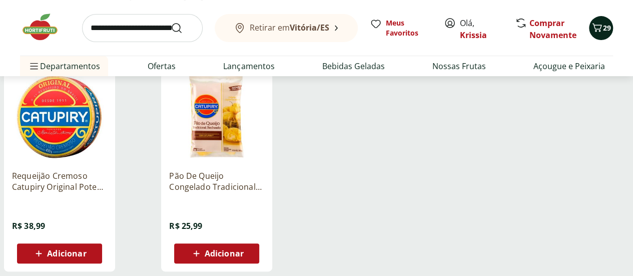
click at [592, 35] on button "29" at bounding box center [601, 28] width 24 height 24
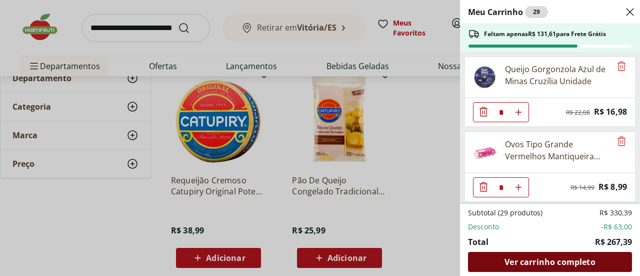
click at [563, 260] on span "Ver carrinho completo" at bounding box center [550, 262] width 91 height 8
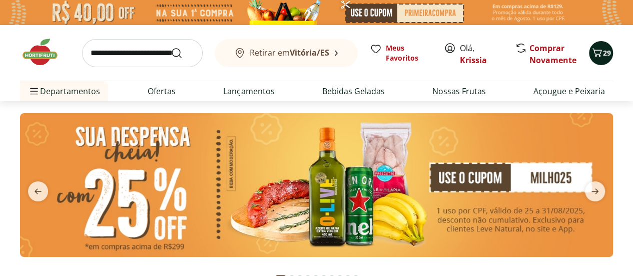
click at [595, 59] on span "Carrinho" at bounding box center [597, 53] width 12 height 13
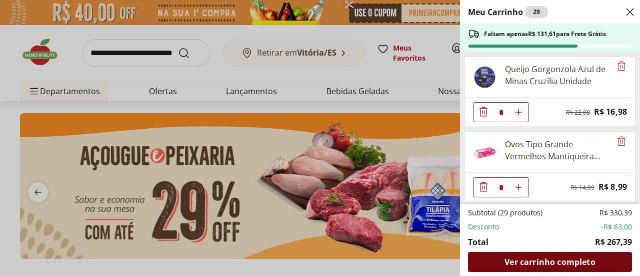
click at [560, 267] on div "Ver carrinho completo" at bounding box center [550, 262] width 164 height 20
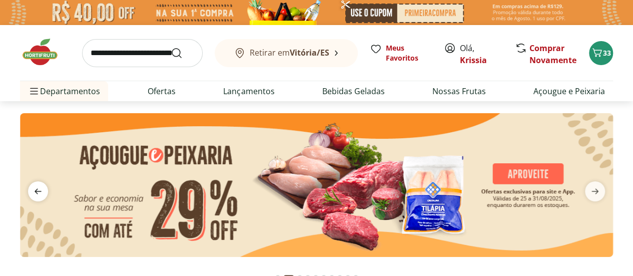
click at [41, 195] on icon "previous" at bounding box center [38, 191] width 12 height 12
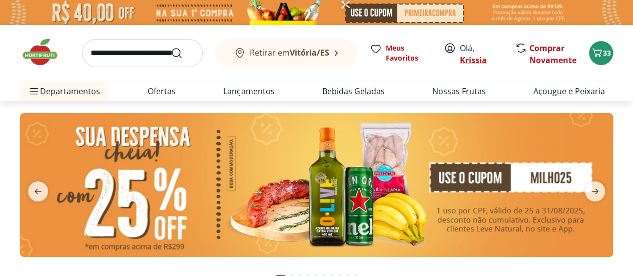
click at [462, 62] on link "Krissia" at bounding box center [473, 60] width 27 height 11
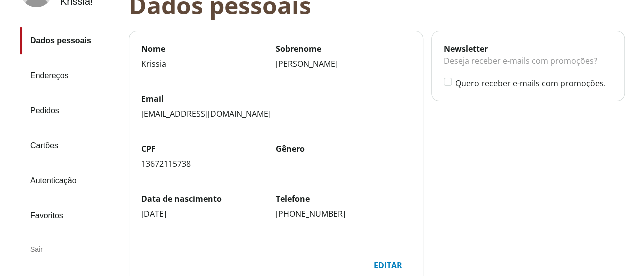
scroll to position [91, 0]
click at [51, 109] on link "Pedidos" at bounding box center [70, 111] width 101 height 27
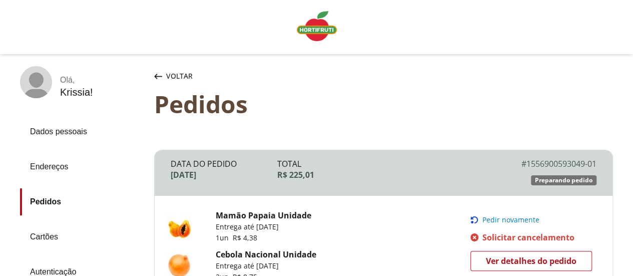
click at [393, 103] on div "Pedidos" at bounding box center [383, 104] width 459 height 28
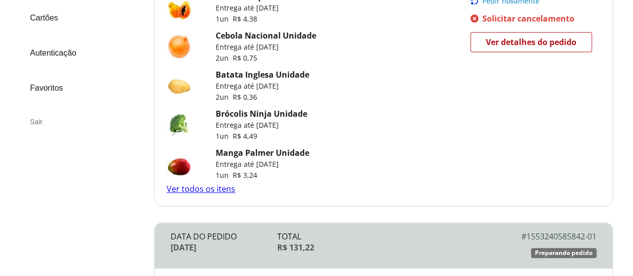
scroll to position [260, 0]
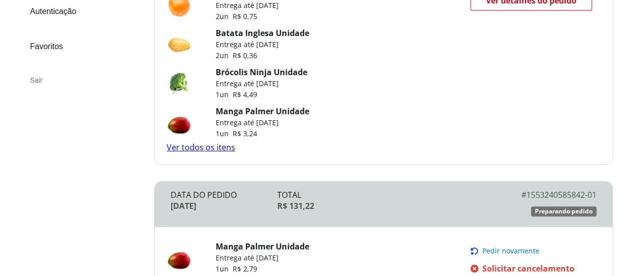
click at [209, 149] on link "Ver todos os itens" at bounding box center [201, 147] width 69 height 11
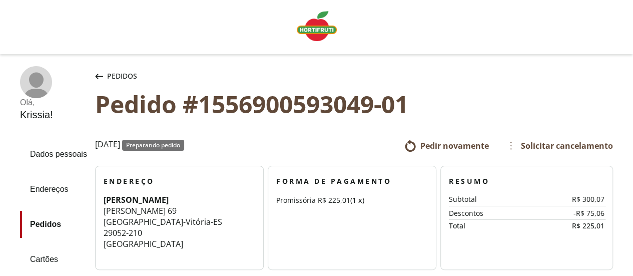
click at [531, 148] on span "Solicitar cancelamento" at bounding box center [559, 146] width 108 height 16
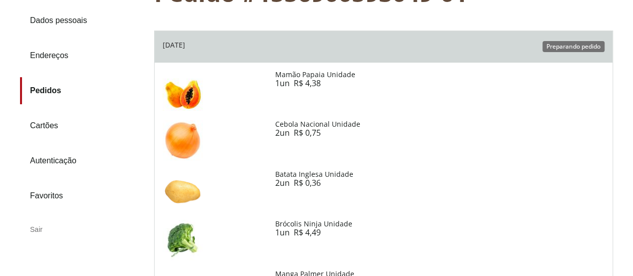
scroll to position [140, 0]
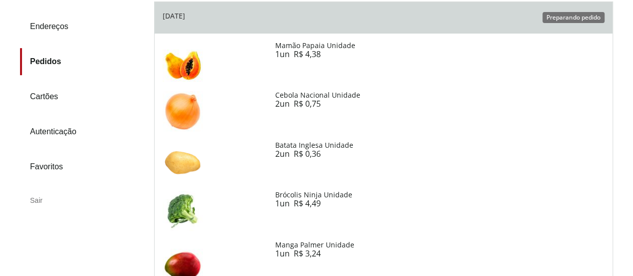
click at [321, 55] on span "R$ 4,38" at bounding box center [307, 54] width 27 height 11
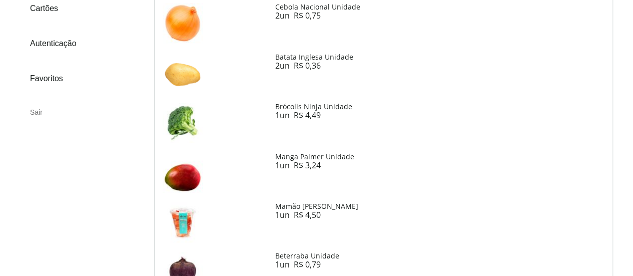
scroll to position [220, 0]
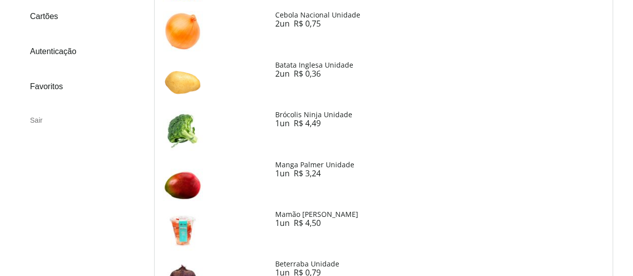
click at [117, 116] on div "Sair" at bounding box center [83, 120] width 126 height 24
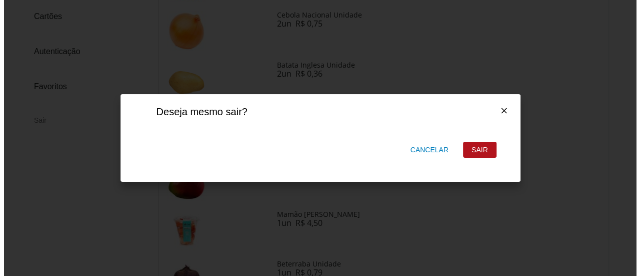
scroll to position [0, 0]
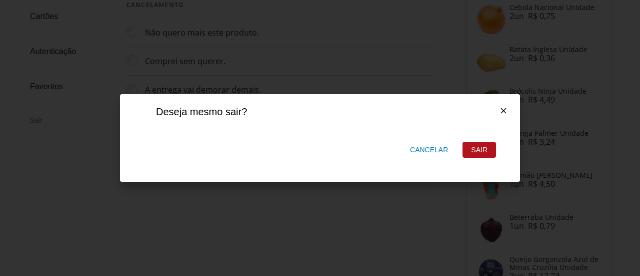
click at [501, 108] on icon at bounding box center [503, 110] width 9 height 9
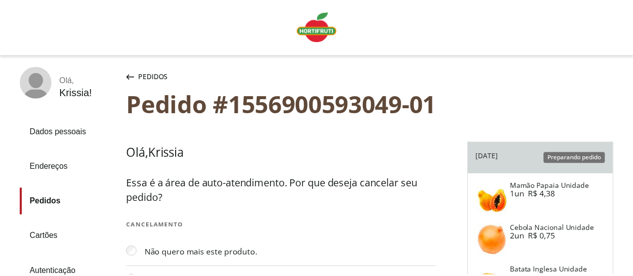
scroll to position [220, 0]
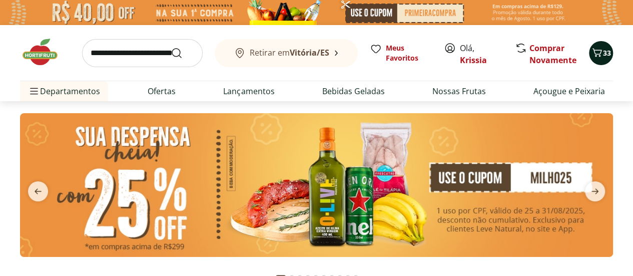
click at [608, 54] on span "33" at bounding box center [607, 53] width 8 height 10
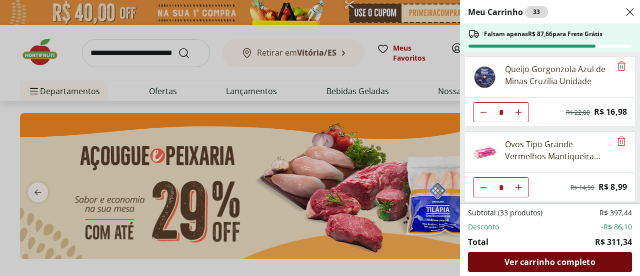
click at [547, 259] on span "Ver carrinho completo" at bounding box center [550, 262] width 91 height 8
